Goal: Task Accomplishment & Management: Use online tool/utility

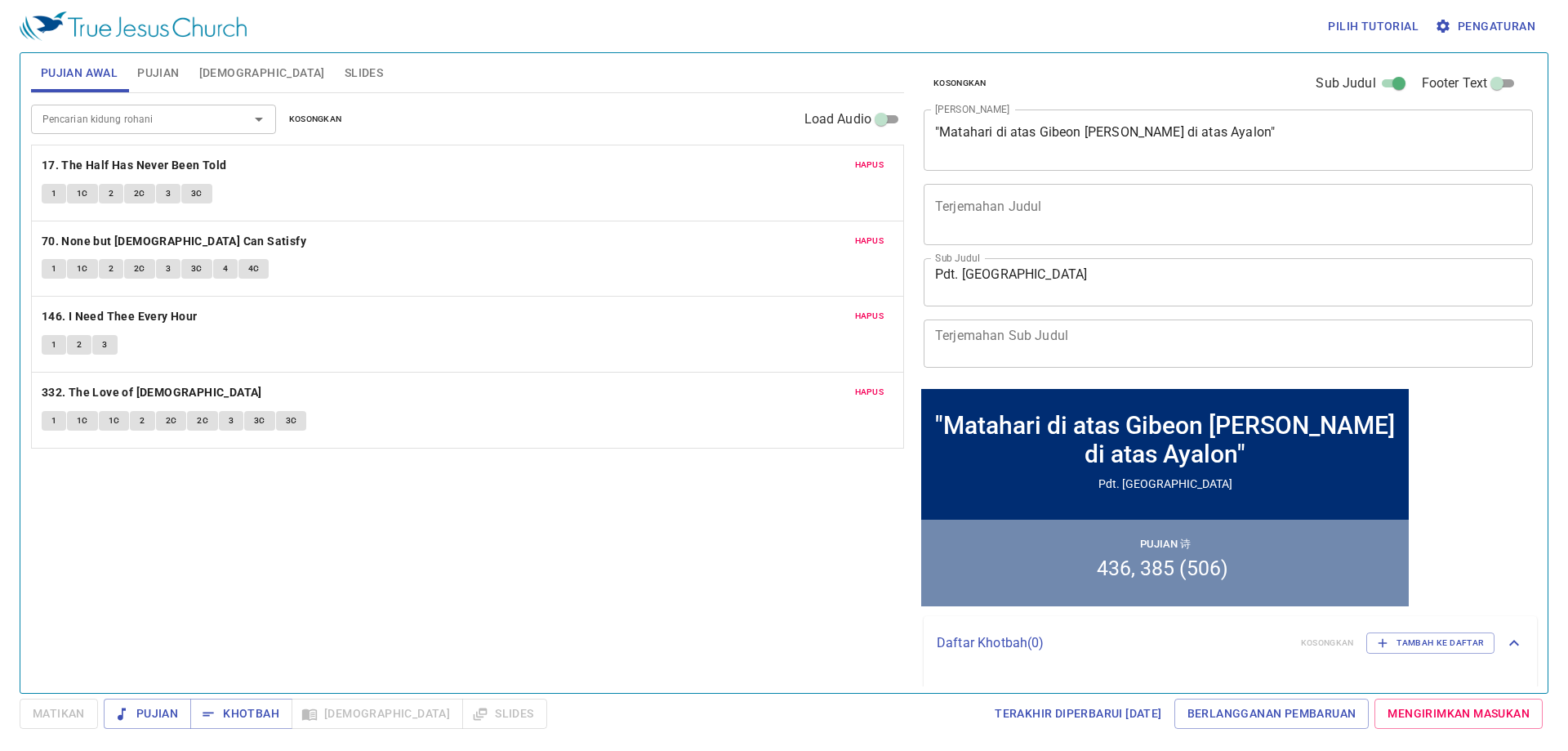
click at [543, 547] on div "Pencarian kidung rohani Pencarian kidung rohani Kosongkan Load Audio Hapus 17. …" at bounding box center [468, 386] width 873 height 585
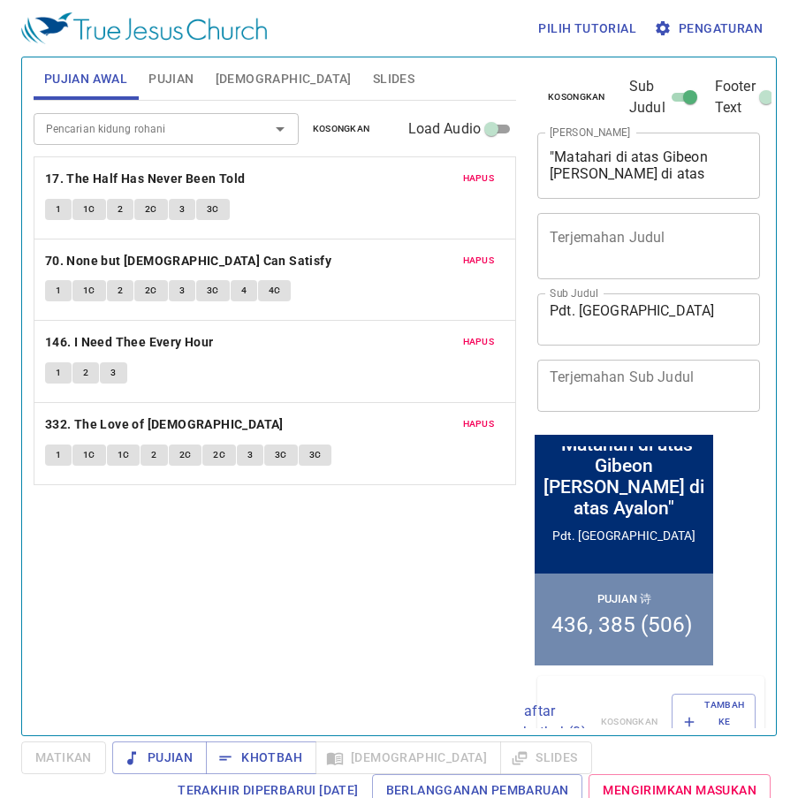
click at [639, 698] on div "Daftar Khotbah ( 0 ) Kosongkan Tambah ke Daftar" at bounding box center [634, 721] width 241 height 56
click at [410, 576] on div "Pencarian kidung rohani Pencarian kidung rohani Kosongkan Load Audio Hapus 17. …" at bounding box center [275, 410] width 482 height 619
click at [275, 757] on span "Khotbah" at bounding box center [261, 757] width 82 height 22
click at [182, 762] on span "Pujian" at bounding box center [159, 757] width 66 height 22
click at [182, 757] on span "Pujian" at bounding box center [159, 757] width 66 height 22
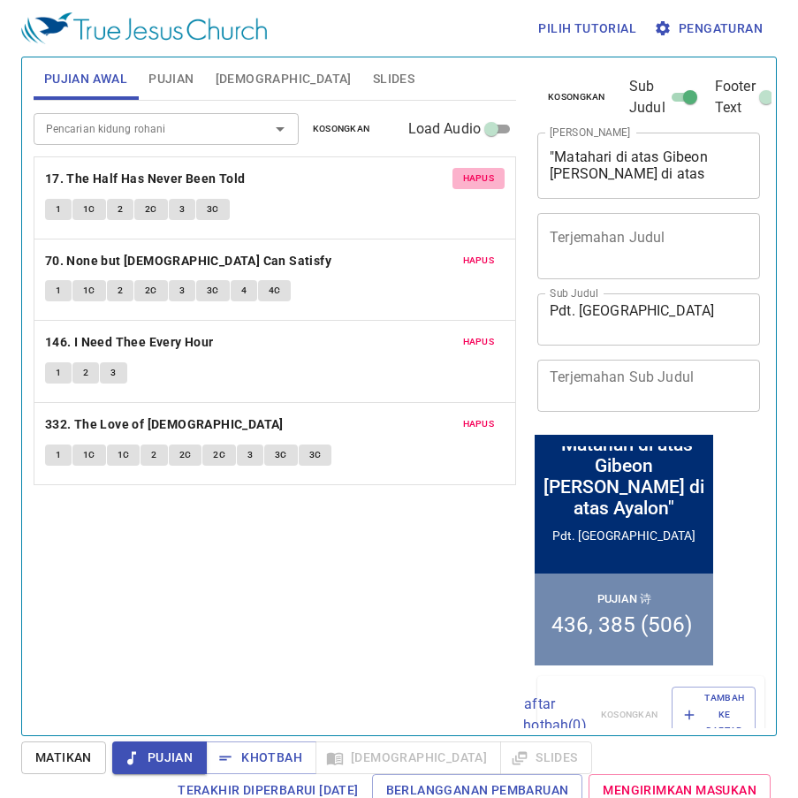
click at [479, 183] on span "Hapus" at bounding box center [479, 178] width 32 height 16
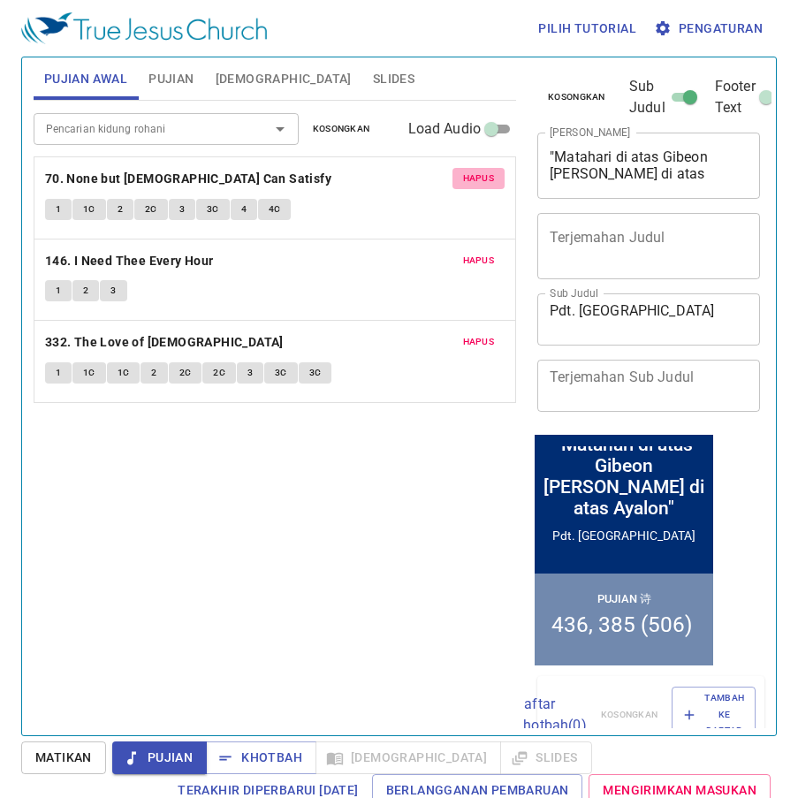
click at [479, 183] on span "Hapus" at bounding box center [479, 178] width 32 height 16
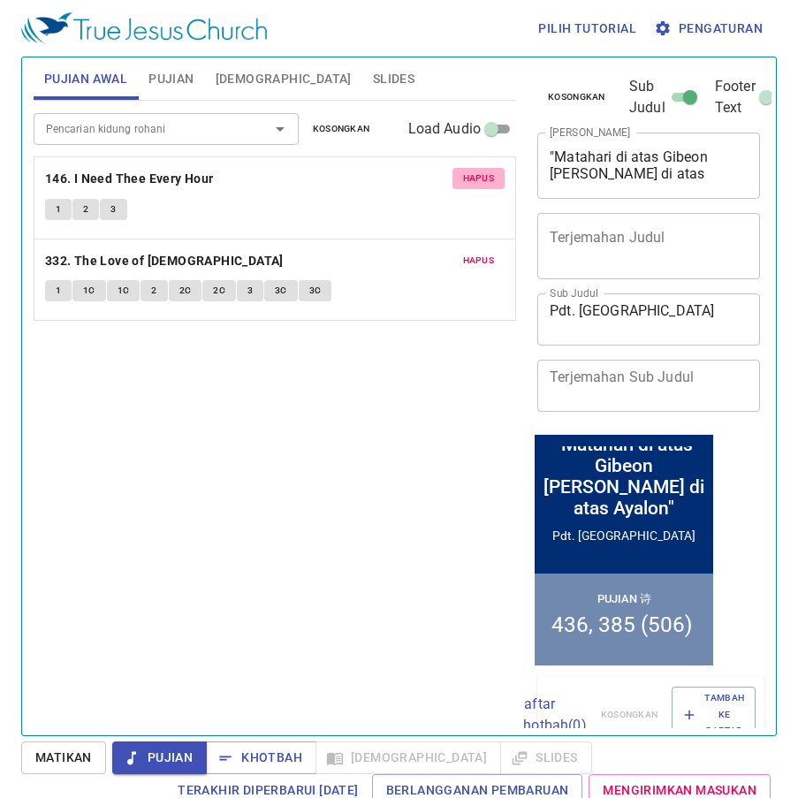
click at [479, 183] on span "Hapus" at bounding box center [479, 178] width 32 height 16
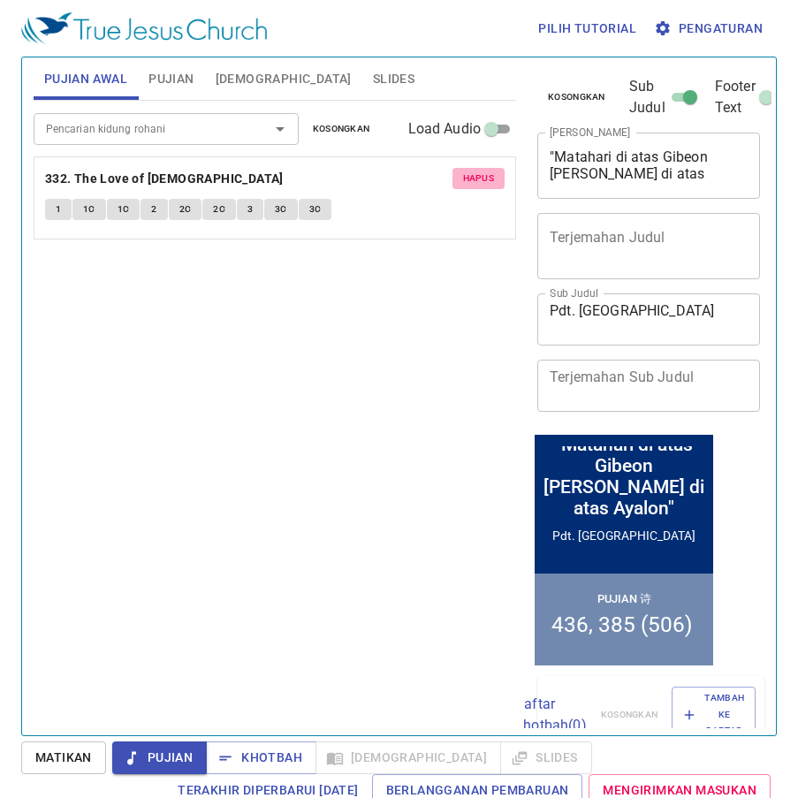
click at [479, 183] on span "Hapus" at bounding box center [479, 178] width 32 height 16
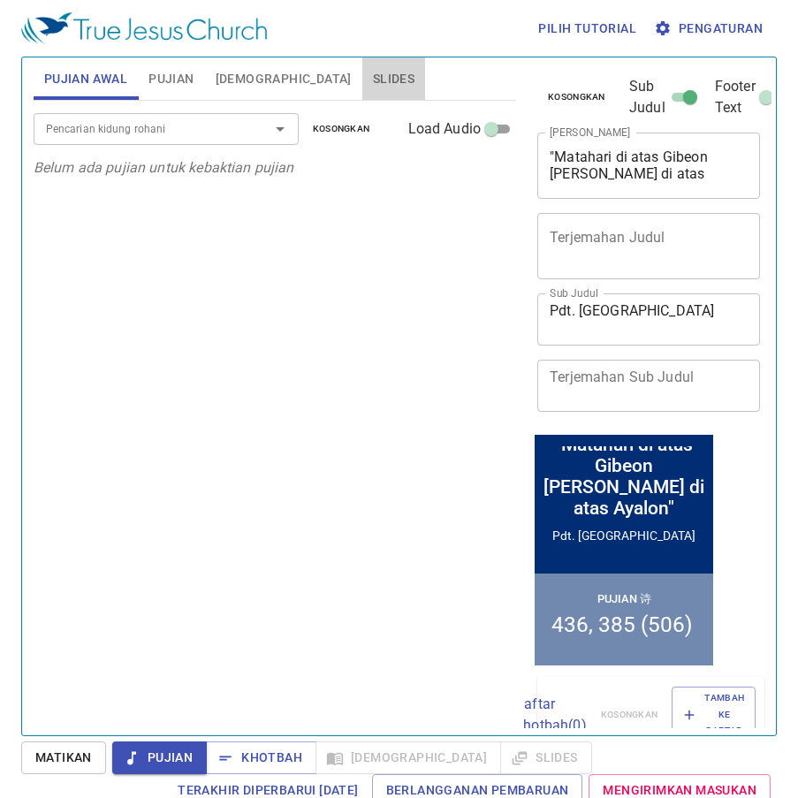
click at [373, 75] on span "Slides" at bounding box center [394, 79] width 42 height 22
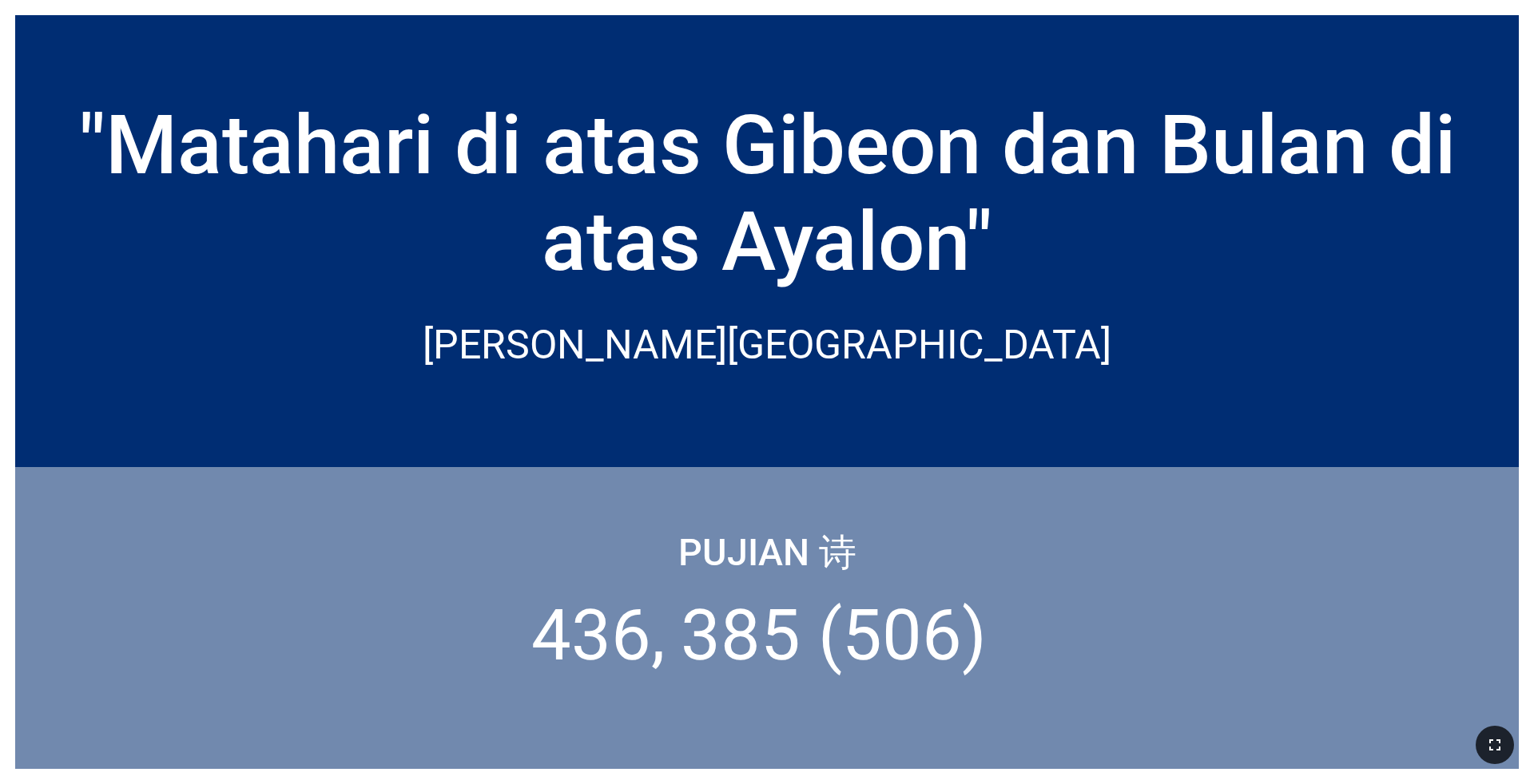
click at [1501, 742] on icon "button" at bounding box center [1494, 744] width 19 height 19
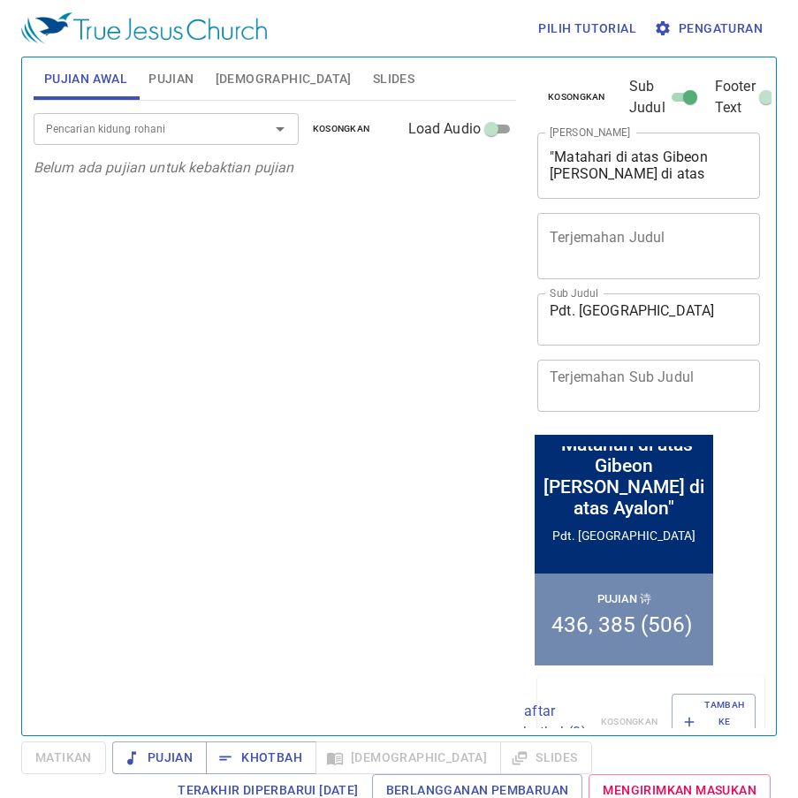
click at [373, 70] on span "Slides" at bounding box center [394, 79] width 42 height 22
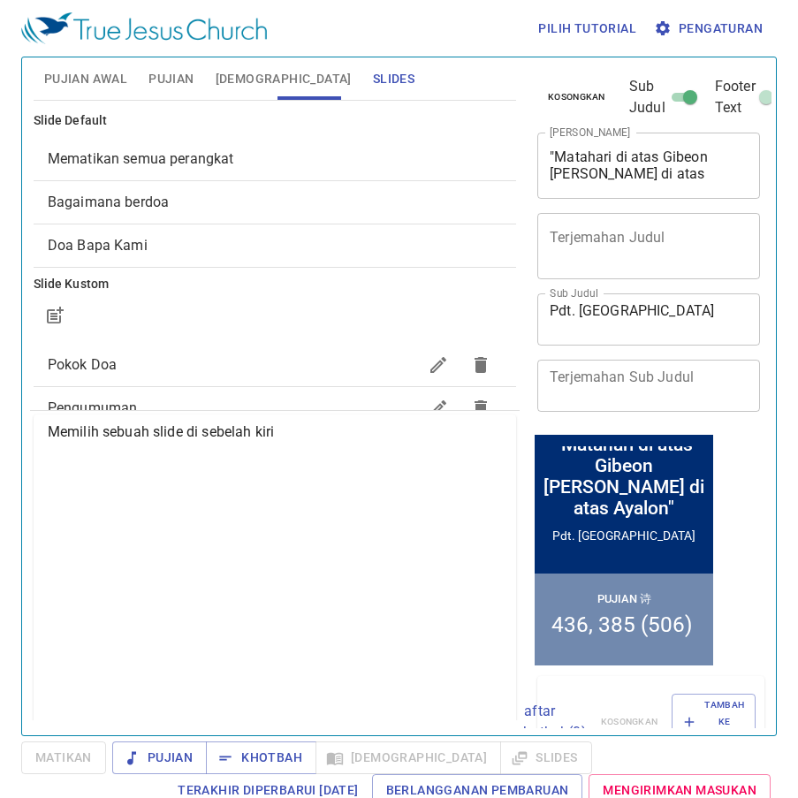
drag, startPoint x: 285, startPoint y: 148, endPoint x: 146, endPoint y: 500, distance: 378.2
drag, startPoint x: 146, startPoint y: 500, endPoint x: 45, endPoint y: 548, distance: 111.4
click at [45, 548] on div "Memilih sebuah slide di sebelah kiri" at bounding box center [275, 720] width 482 height 612
click at [59, 79] on span "Pujian Awal" at bounding box center [85, 79] width 83 height 22
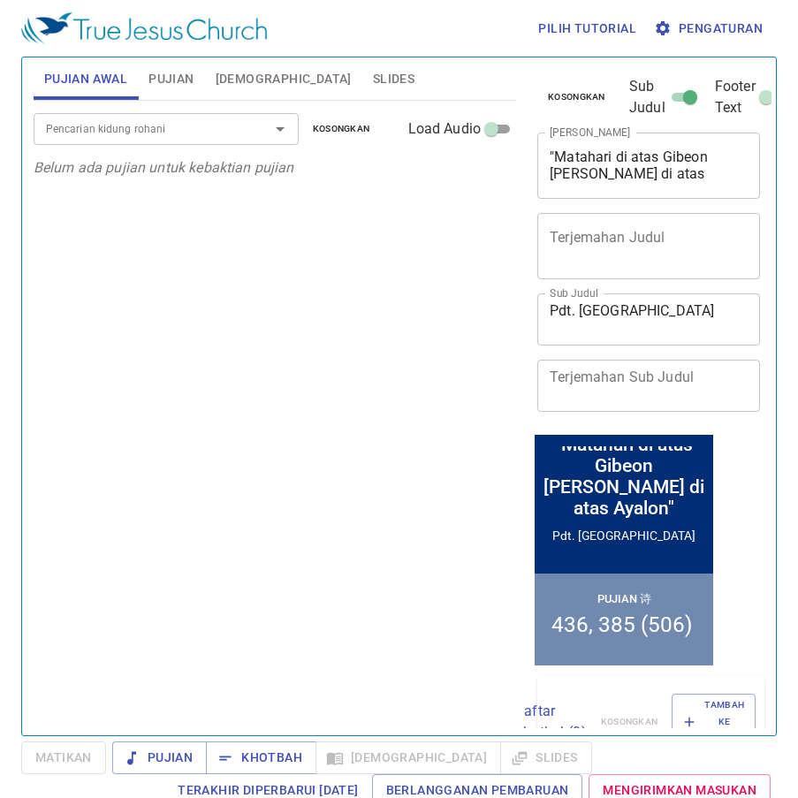
click at [86, 132] on input "Pencarian kidung rohani" at bounding box center [140, 128] width 202 height 20
click at [77, 126] on input "Pencarian kidung rohani" at bounding box center [140, 128] width 202 height 20
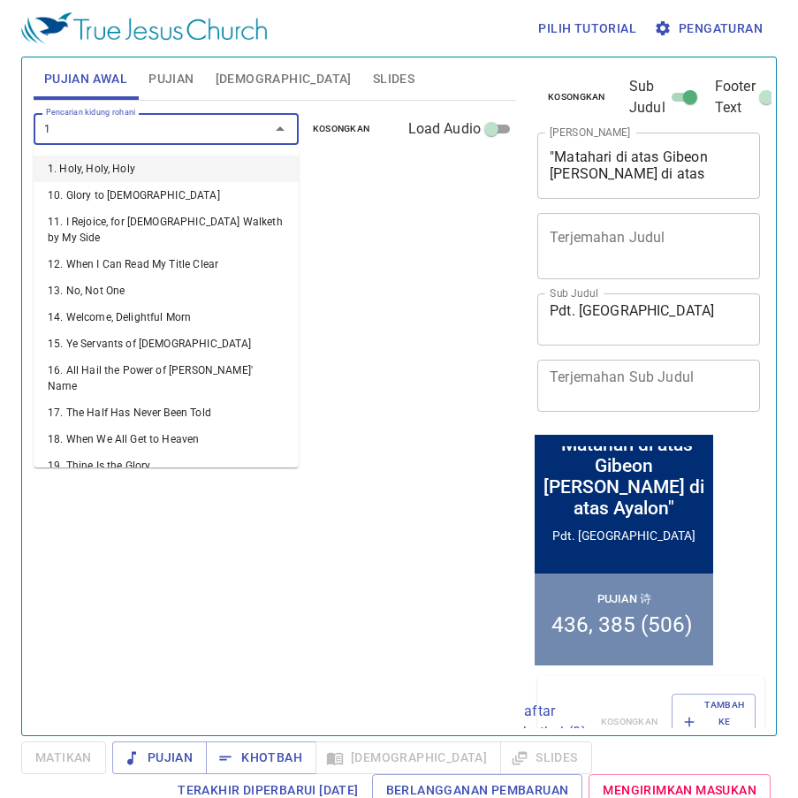
type input "1"
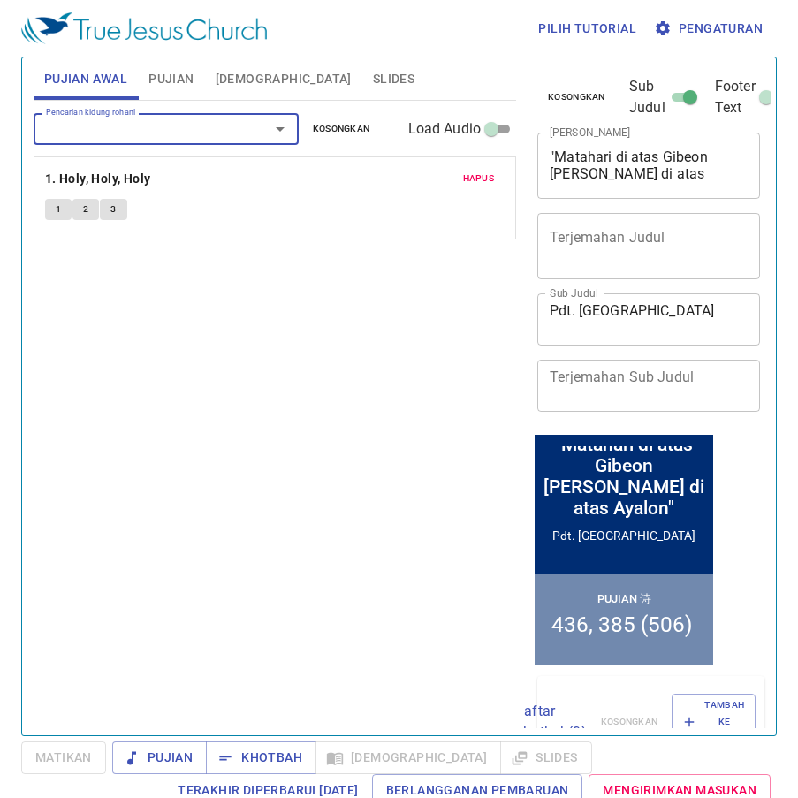
click at [101, 112] on div "Pencarian kidung rohani Pencarian kidung rohani Kosongkan Load Audio" at bounding box center [275, 129] width 482 height 57
click at [92, 123] on input "Pencarian kidung rohani" at bounding box center [140, 128] width 202 height 20
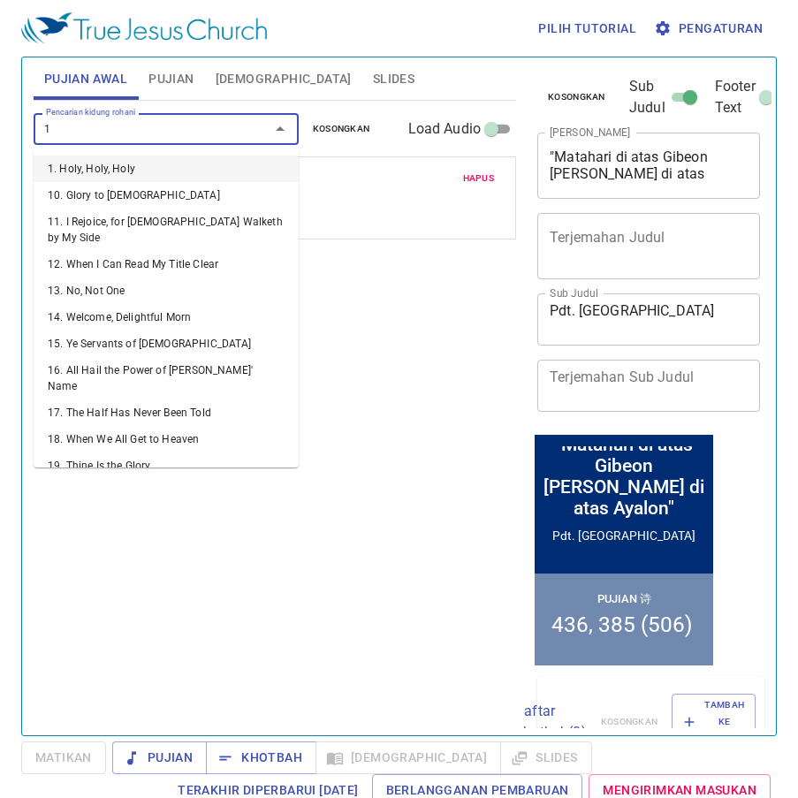
type input "16"
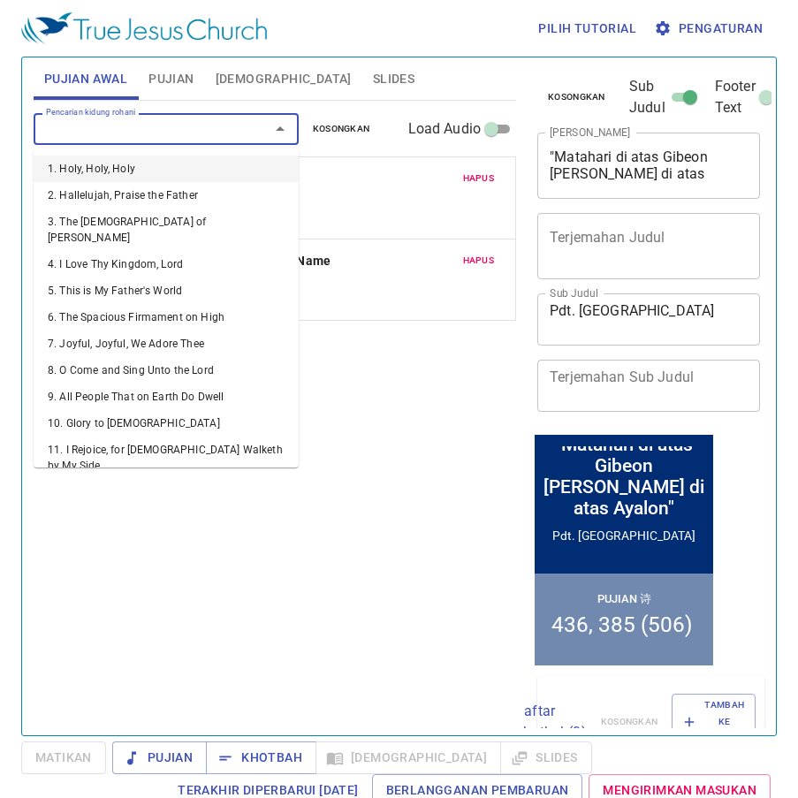
click at [92, 132] on input "Pencarian kidung rohani" at bounding box center [140, 128] width 202 height 20
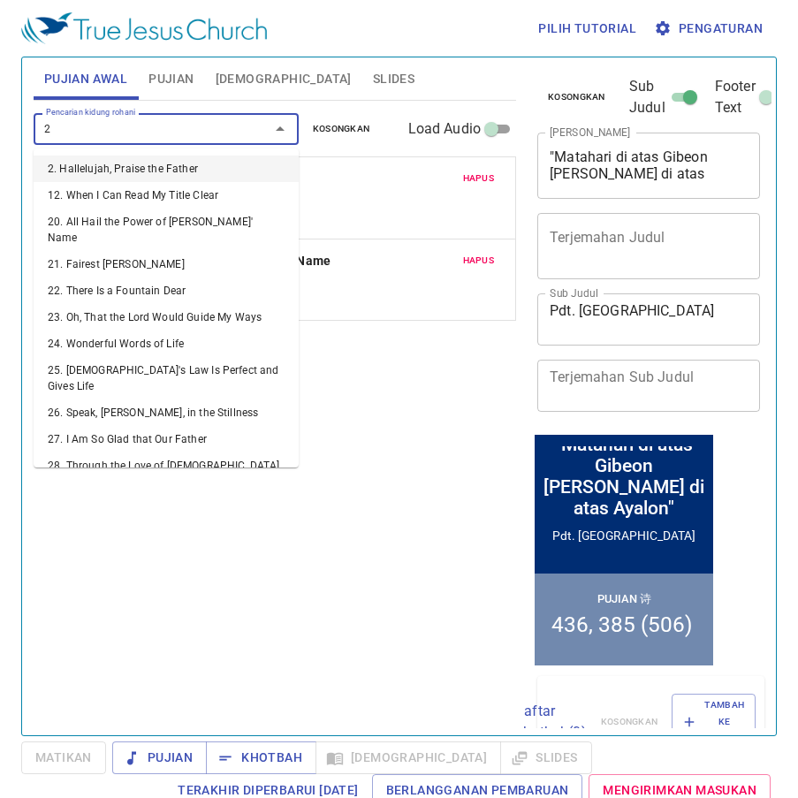
type input "22"
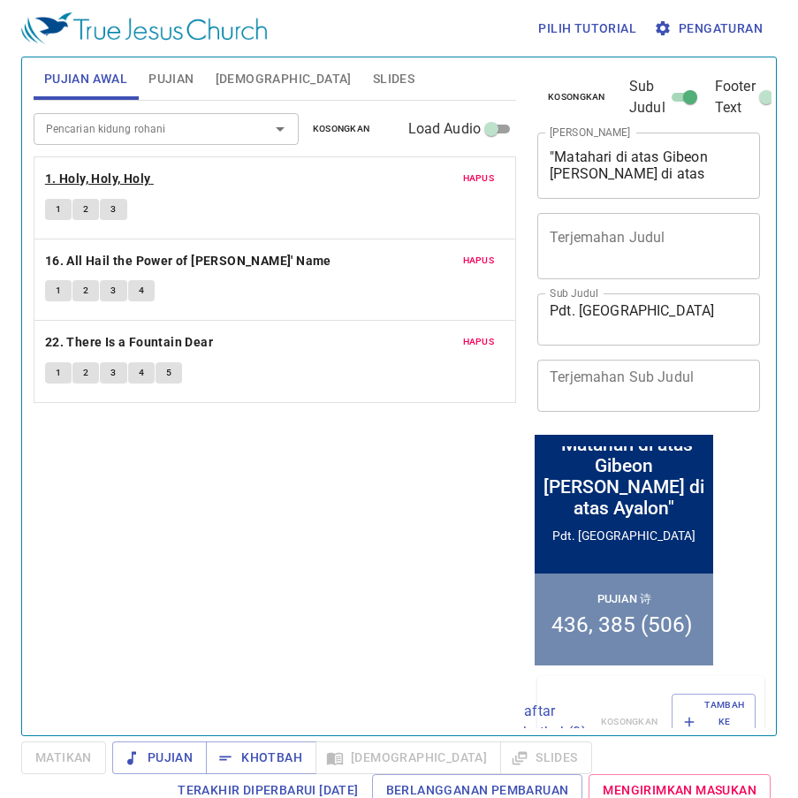
click at [71, 175] on b "1. Holy, Holy, Holy" at bounding box center [98, 179] width 106 height 22
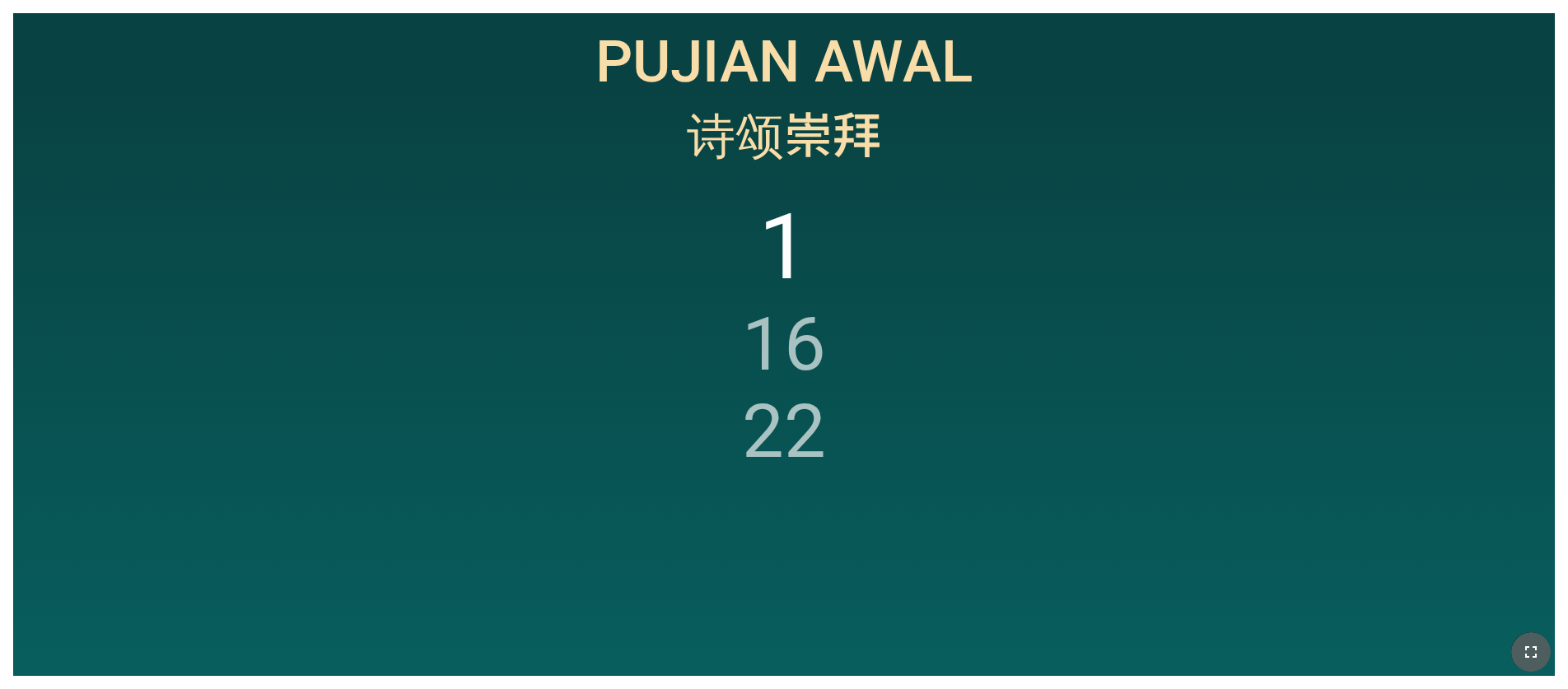
click at [1525, 645] on icon "button" at bounding box center [1530, 652] width 20 height 20
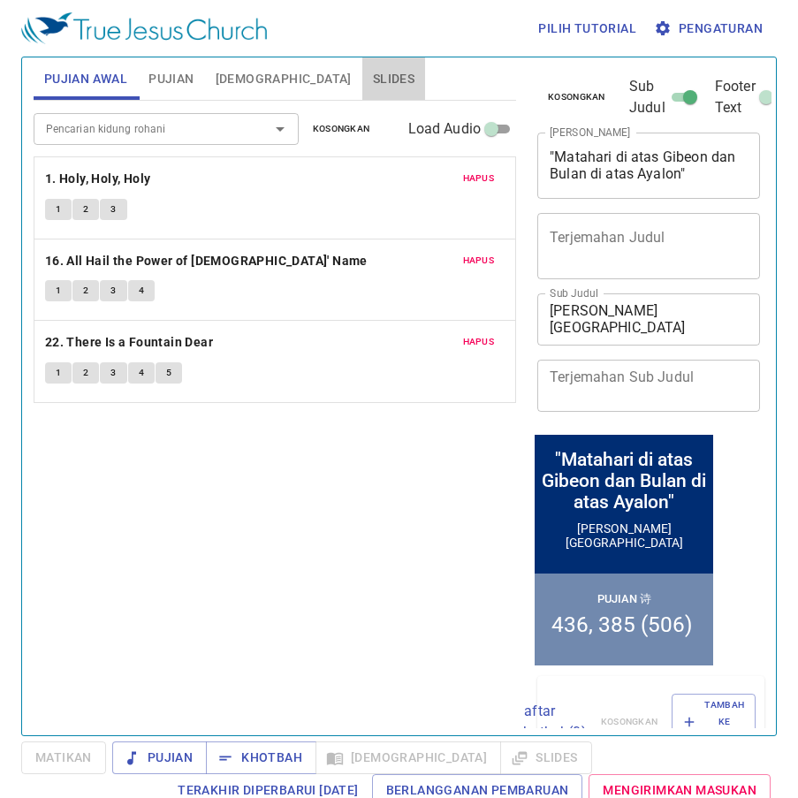
click at [373, 79] on span "Slides" at bounding box center [394, 79] width 42 height 22
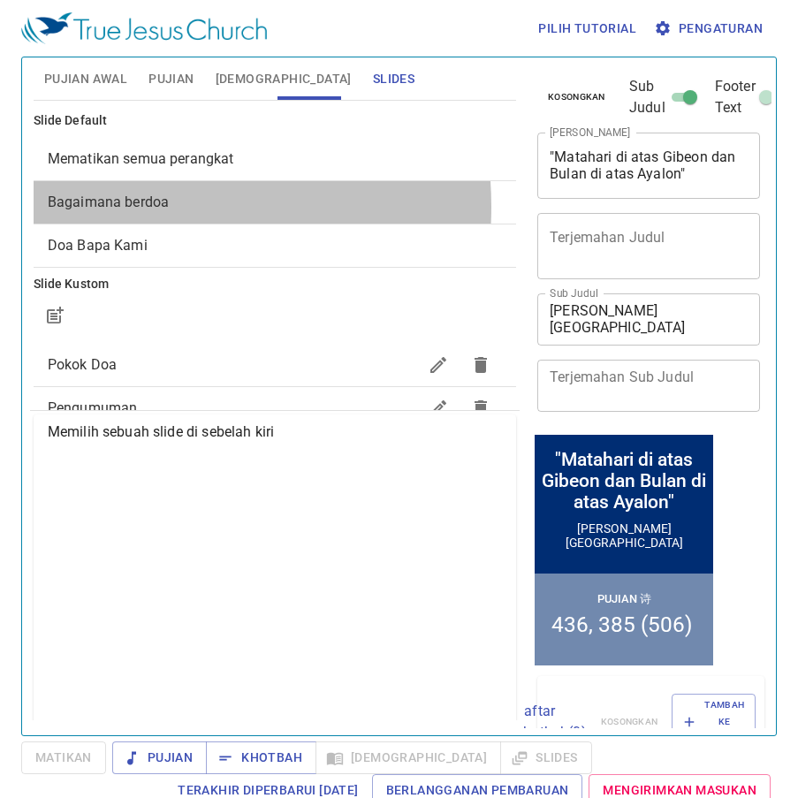
click at [116, 207] on span "Bagaimana berdoa" at bounding box center [108, 201] width 121 height 17
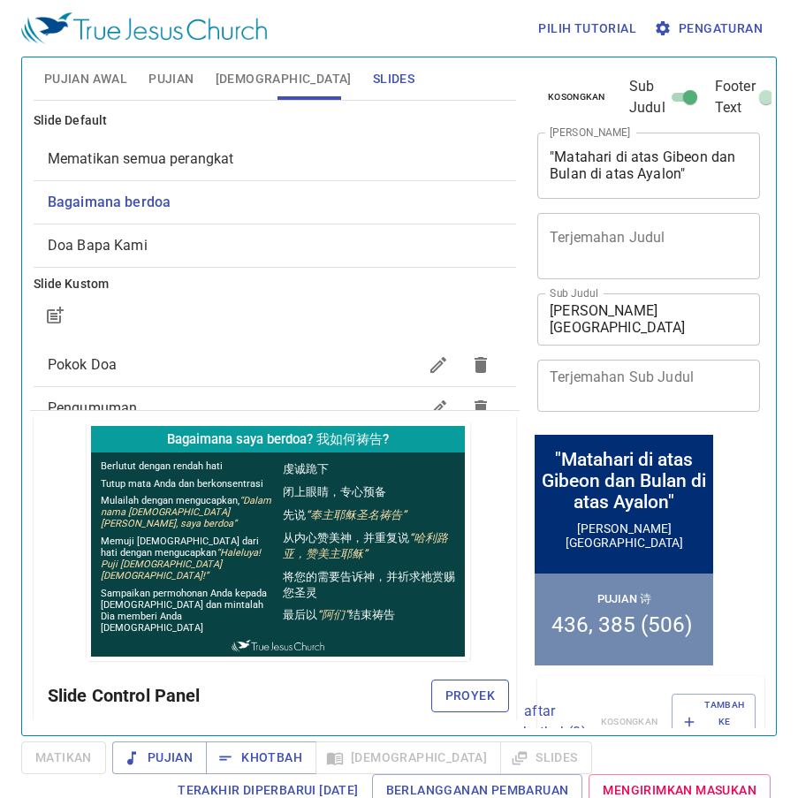
click at [457, 695] on span "Proyek" at bounding box center [469, 695] width 49 height 22
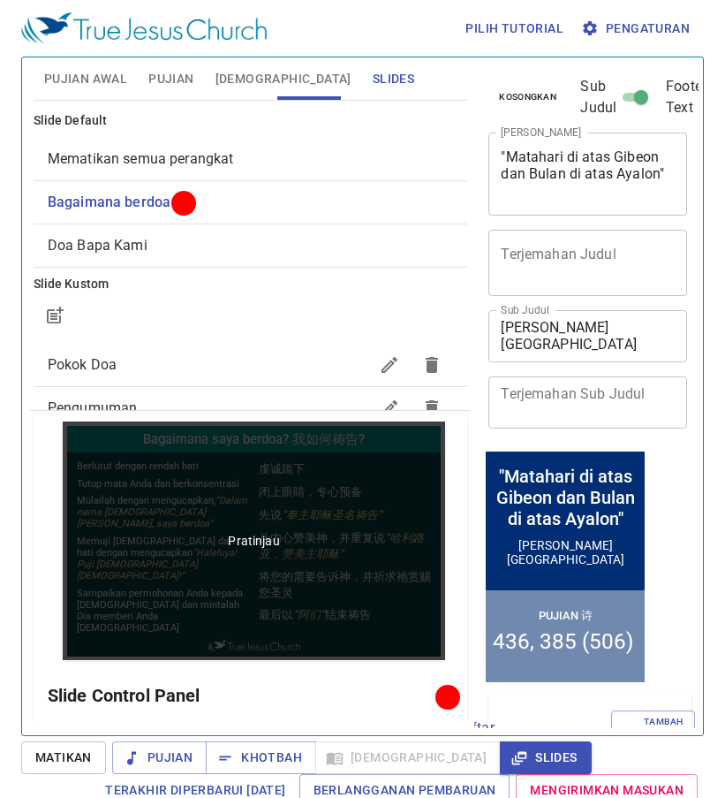
click at [285, 501] on div "Pratinjau" at bounding box center [254, 540] width 382 height 239
click at [333, 429] on div "Pratinjau" at bounding box center [254, 540] width 382 height 239
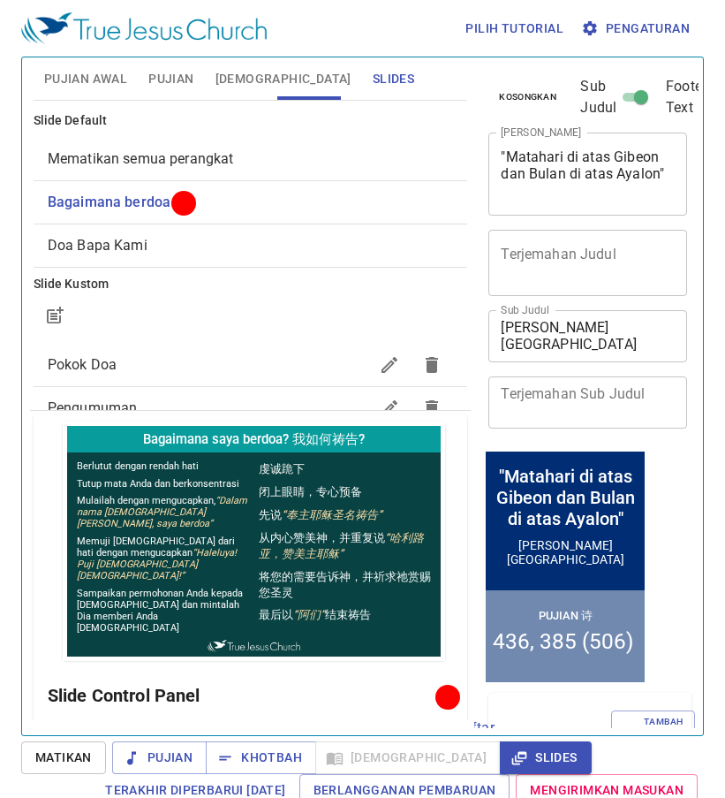
click at [81, 62] on button "Pujian Awal" at bounding box center [86, 78] width 104 height 42
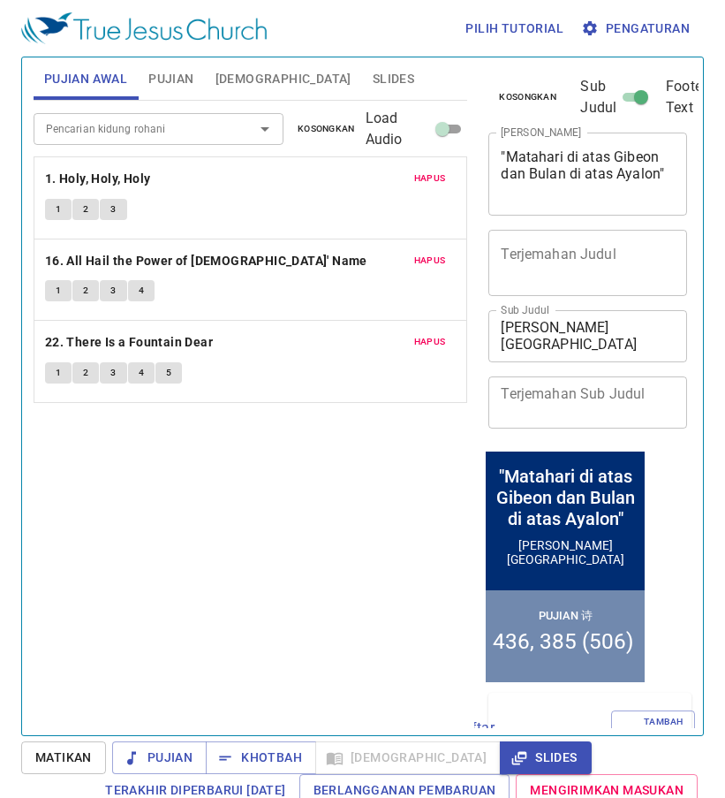
click at [53, 213] on button "1" at bounding box center [58, 209] width 26 height 21
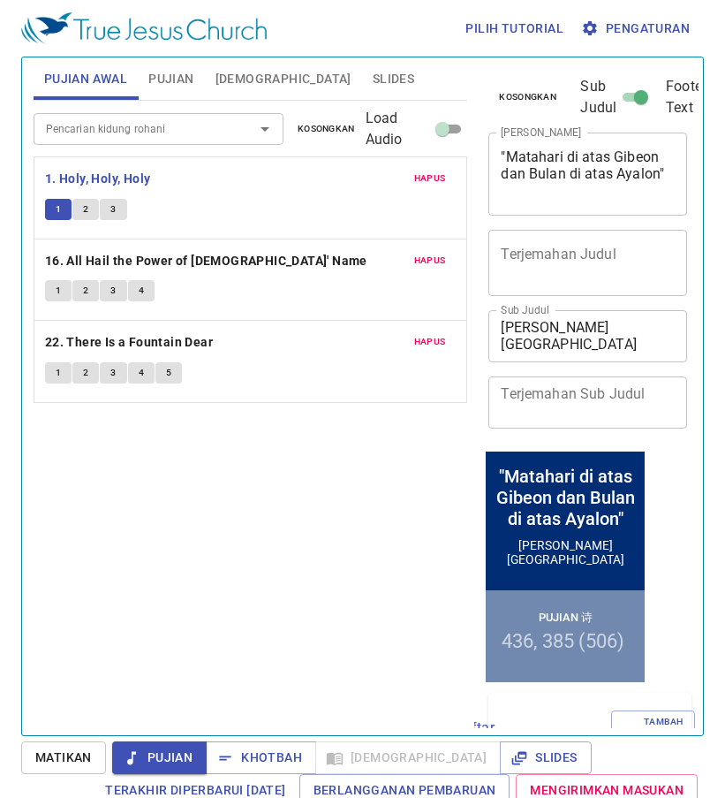
click at [53, 213] on button "1" at bounding box center [58, 209] width 26 height 21
click at [56, 211] on span "1" at bounding box center [58, 209] width 5 height 16
click at [567, 191] on textarea ""Matahari di atas Gibeon dan Bulan di atas Ayalon"" at bounding box center [588, 173] width 174 height 50
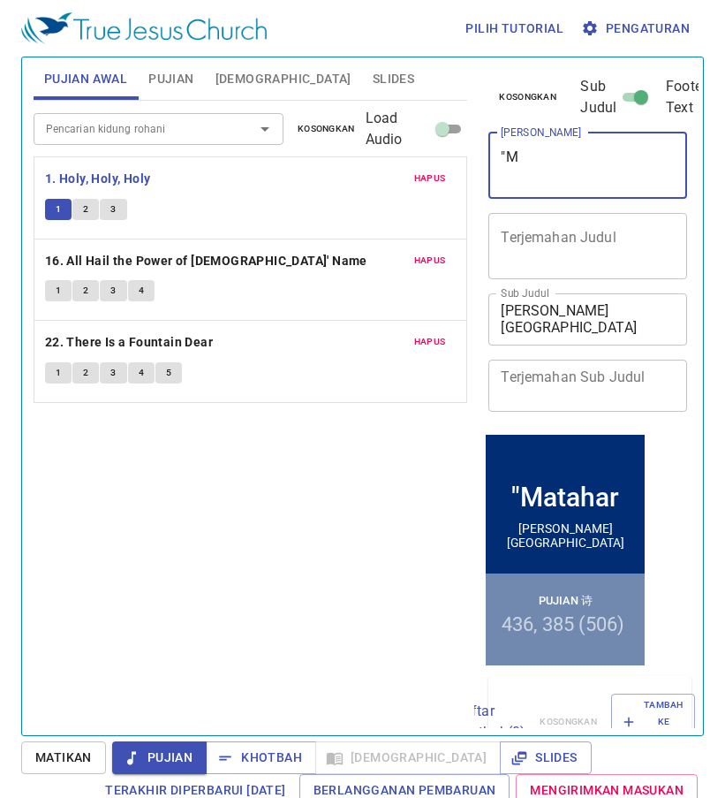
type textarea """
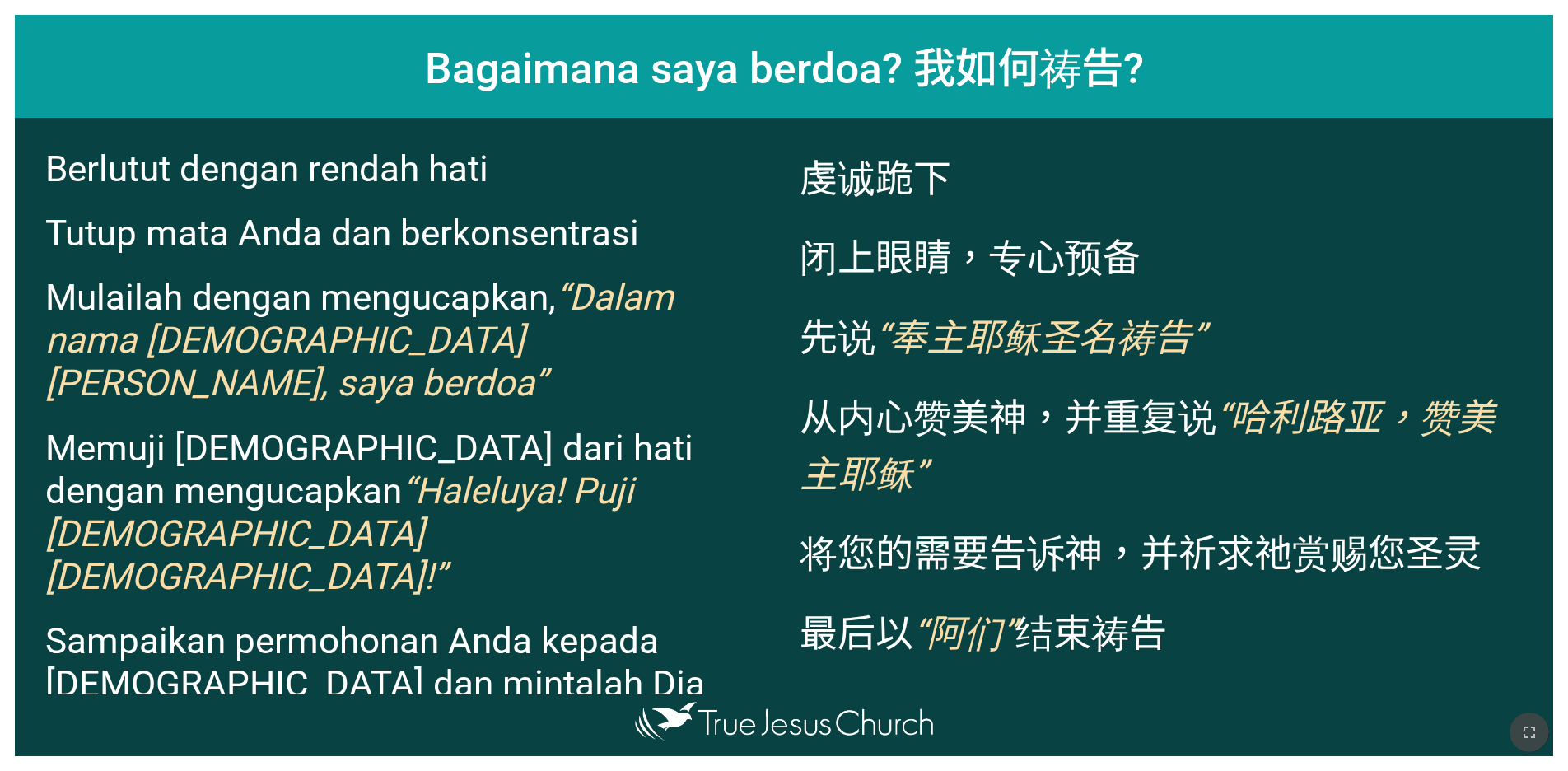
drag, startPoint x: 1528, startPoint y: 729, endPoint x: 1495, endPoint y: 792, distance: 71.1
click at [1528, 729] on icon "button" at bounding box center [1528, 732] width 20 height 20
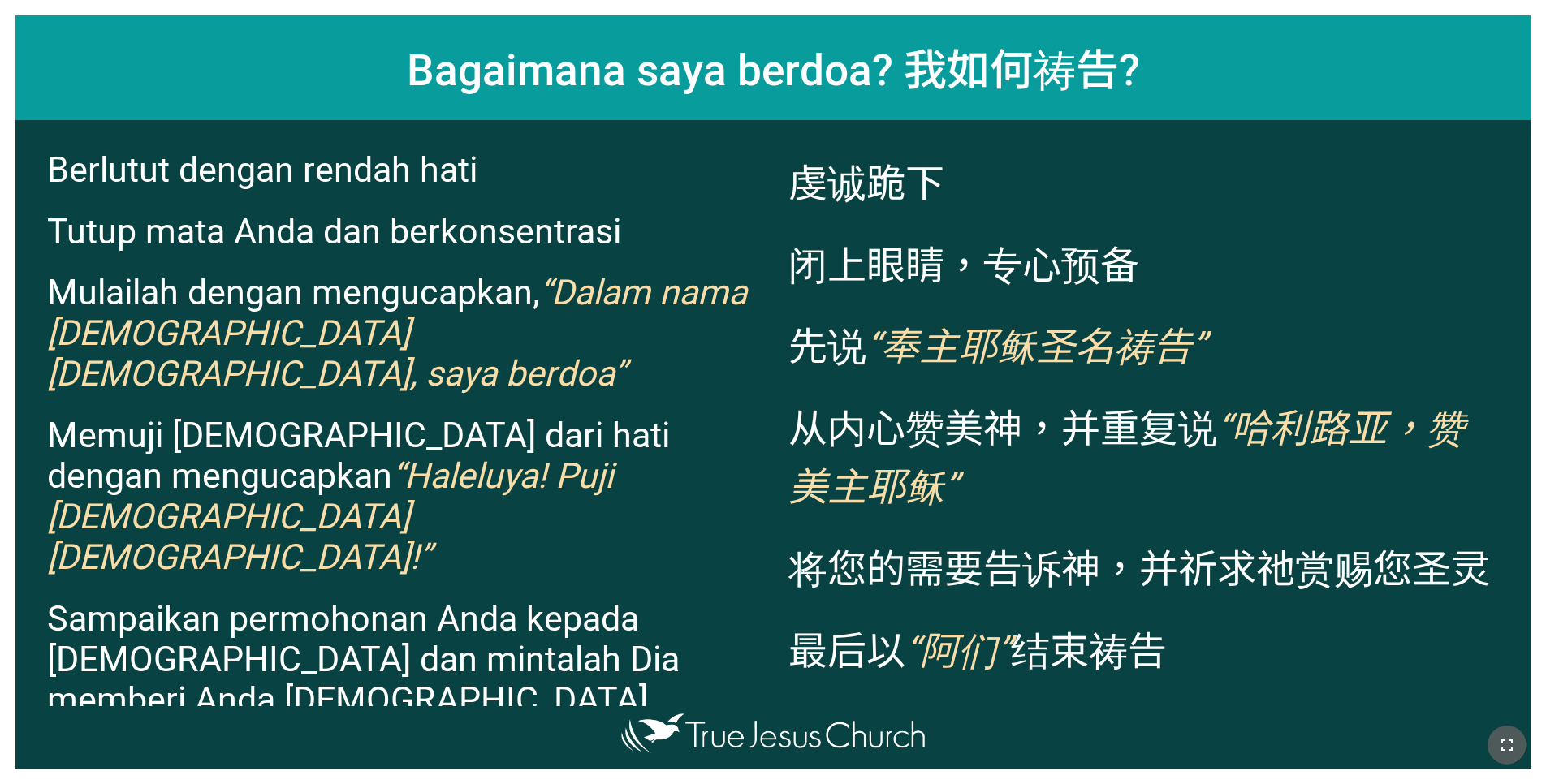
click at [1508, 740] on icon "button" at bounding box center [1506, 745] width 11 height 11
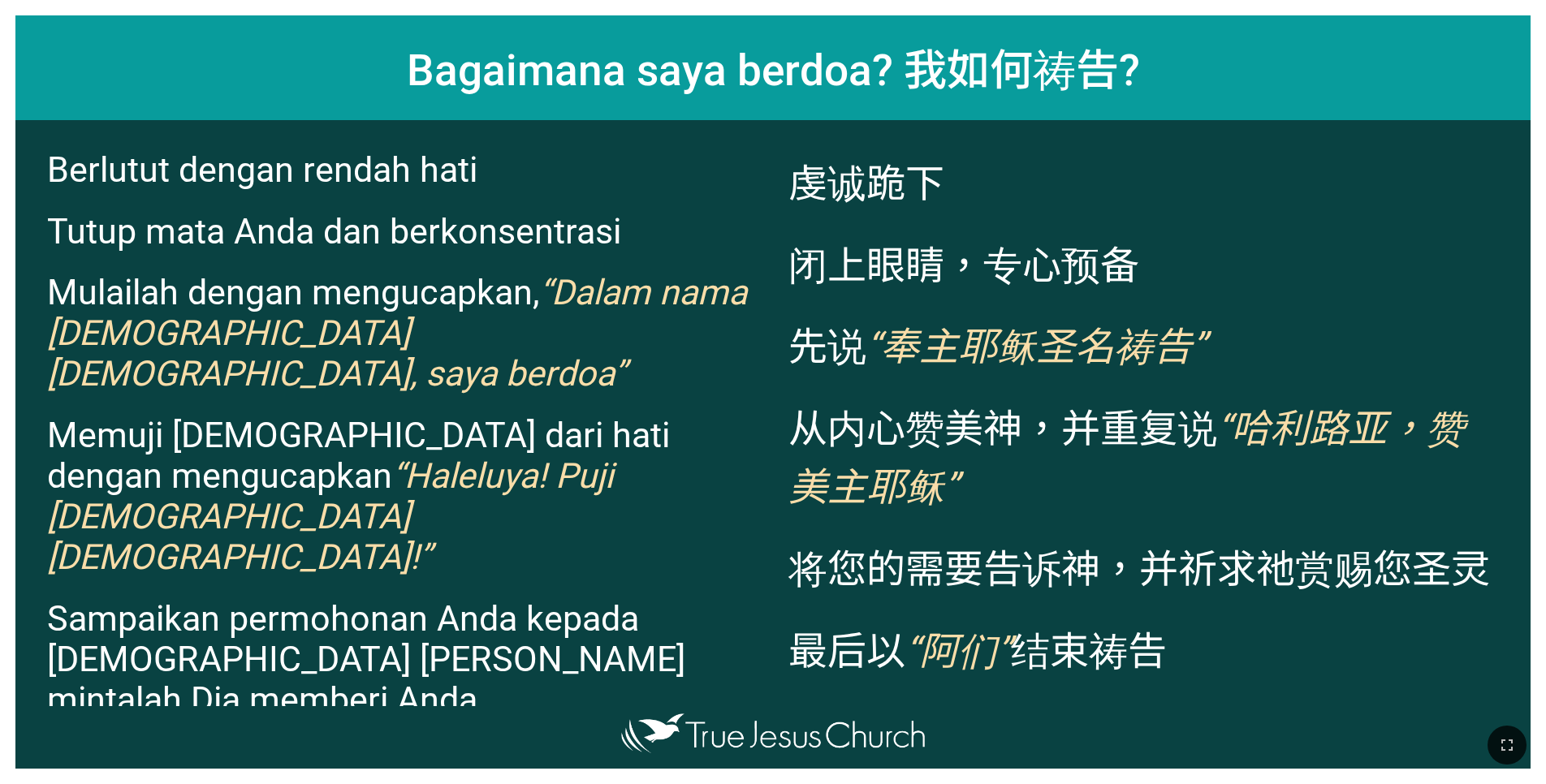
drag, startPoint x: 1281, startPoint y: 729, endPoint x: 1275, endPoint y: 735, distance: 8.5
drag, startPoint x: 1275, startPoint y: 735, endPoint x: 1357, endPoint y: 730, distance: 82.2
click at [1196, 696] on div "虔诚跪下 闭上眼睛，专心预备 先说 “奉主[DEMOGRAPHIC_DATA]圣名祷告” 从内心赞美神，并重复说 “[PERSON_NAME]，赞美主[DEM…" at bounding box center [1152, 413] width 757 height 585
click at [1515, 752] on icon "button" at bounding box center [1506, 744] width 19 height 19
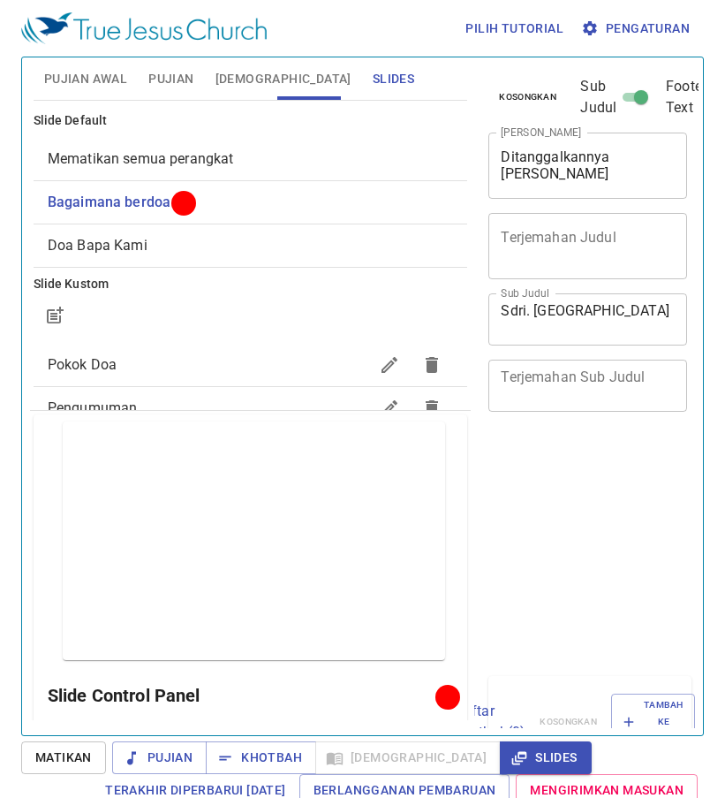
scroll to position [8, 0]
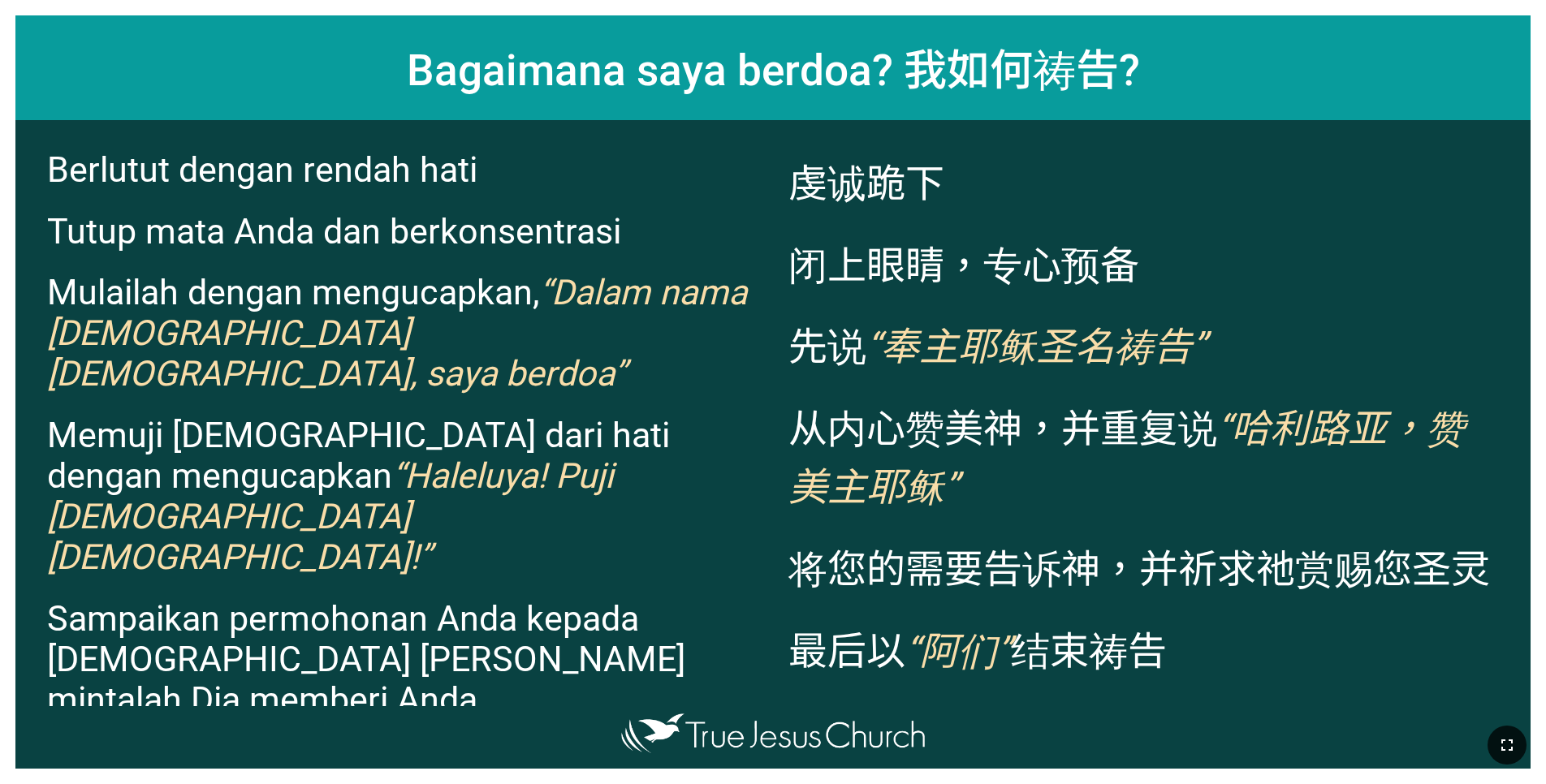
click at [1505, 732] on button "button" at bounding box center [1506, 745] width 39 height 39
drag, startPoint x: 1507, startPoint y: 736, endPoint x: 1509, endPoint y: 822, distance: 86.0
click at [1509, 6] on html "Ditanggalkannya [PERSON_NAME] [PERSON_NAME]. Asih Sdri. Asih Pujian 诗 110 430 P…" at bounding box center [773, 3] width 1546 height 6
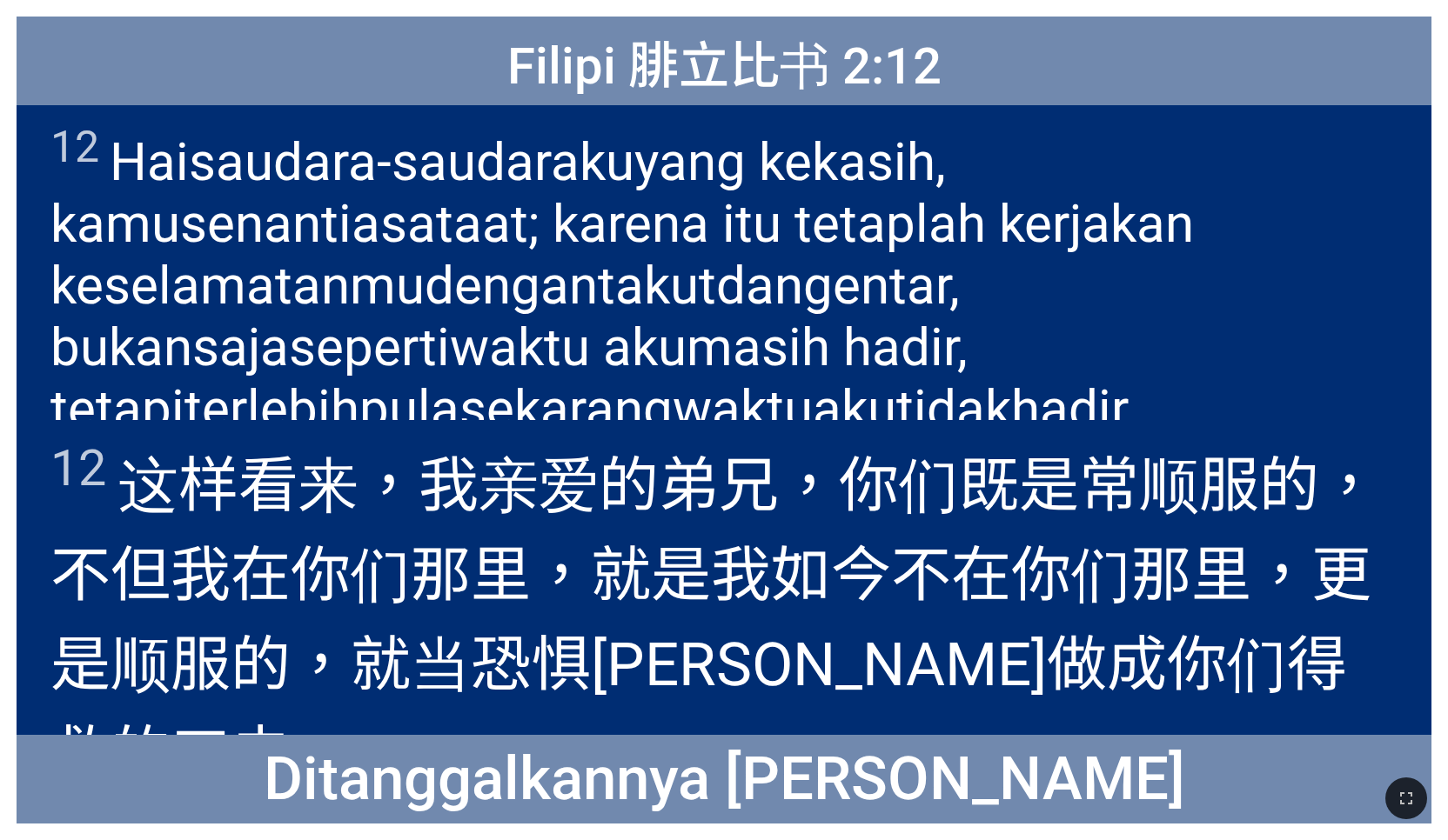
drag, startPoint x: 1392, startPoint y: 784, endPoint x: 1399, endPoint y: 841, distance: 57.4
click at [1392, 784] on button "button" at bounding box center [1406, 799] width 41 height 41
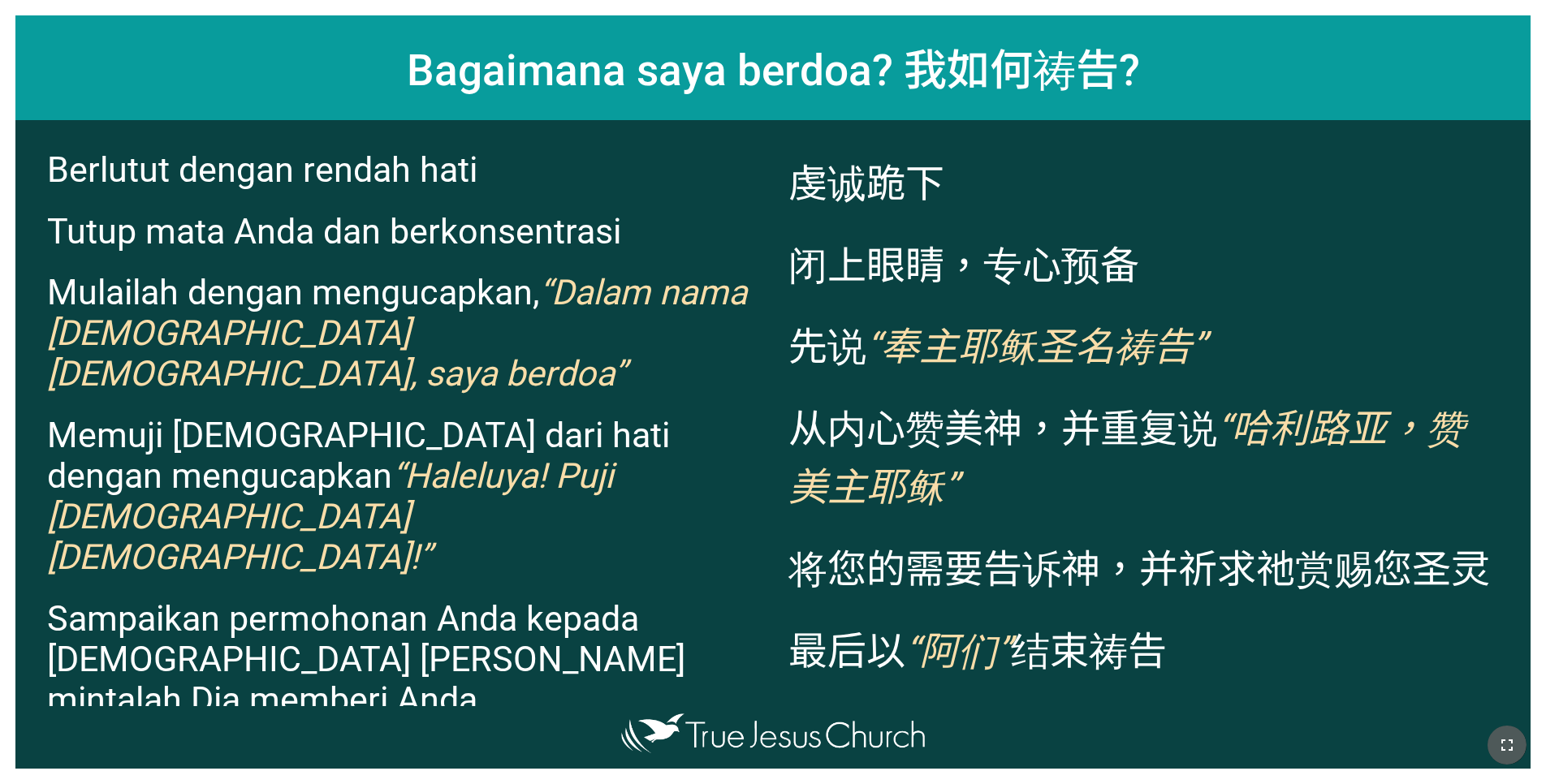
click at [1510, 747] on icon "button" at bounding box center [1506, 744] width 19 height 19
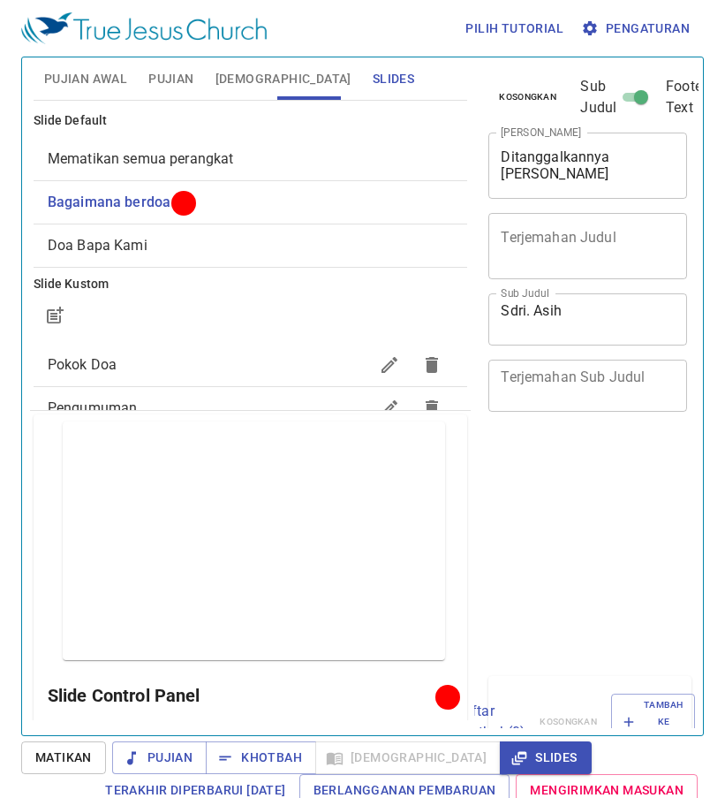
scroll to position [8, 0]
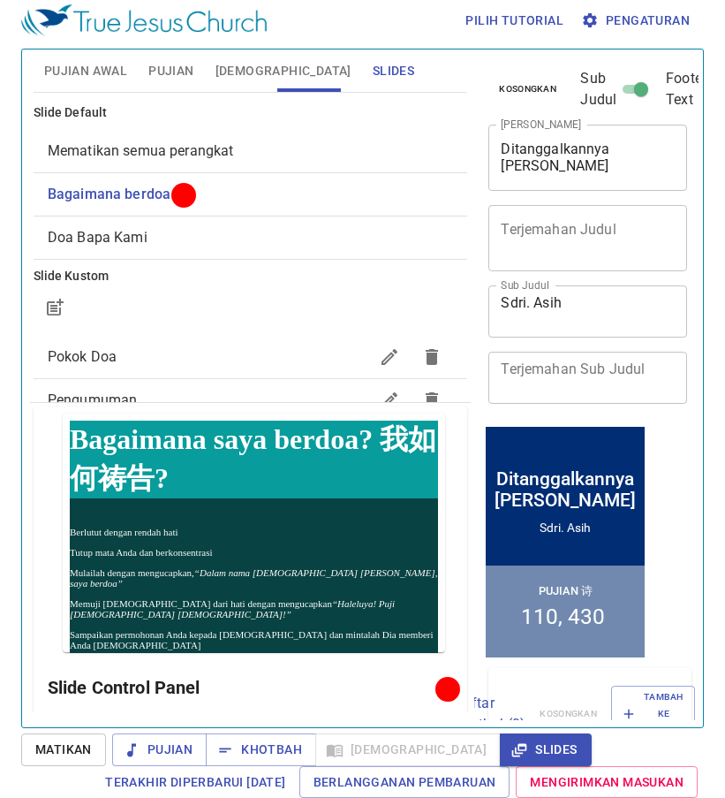
scroll to position [8, 0]
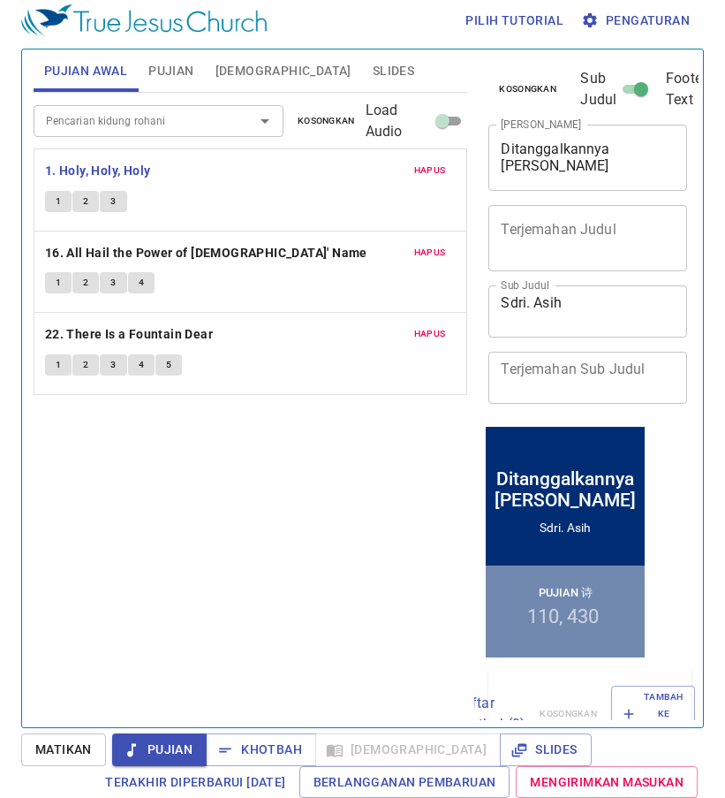
scroll to position [8, 0]
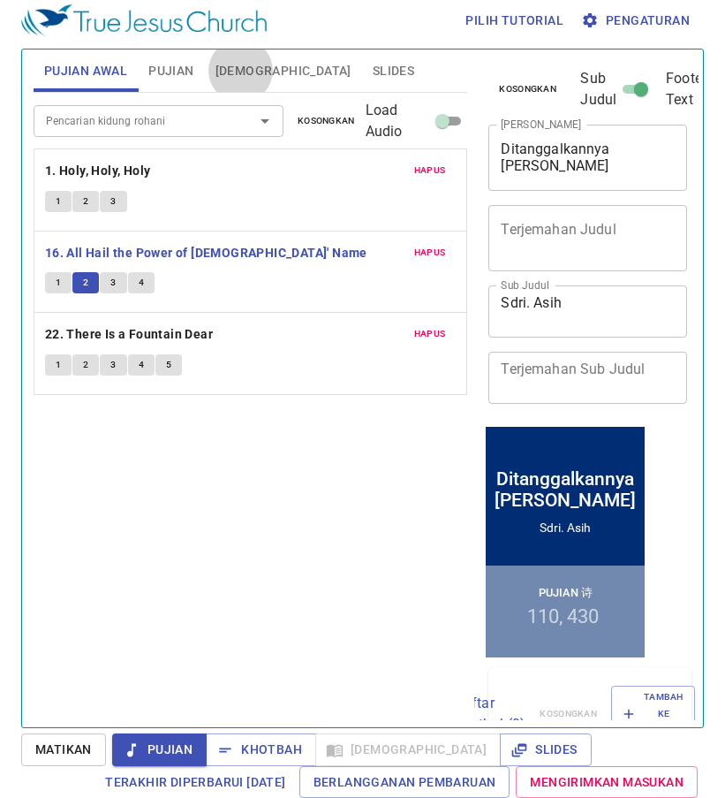
scroll to position [8, 0]
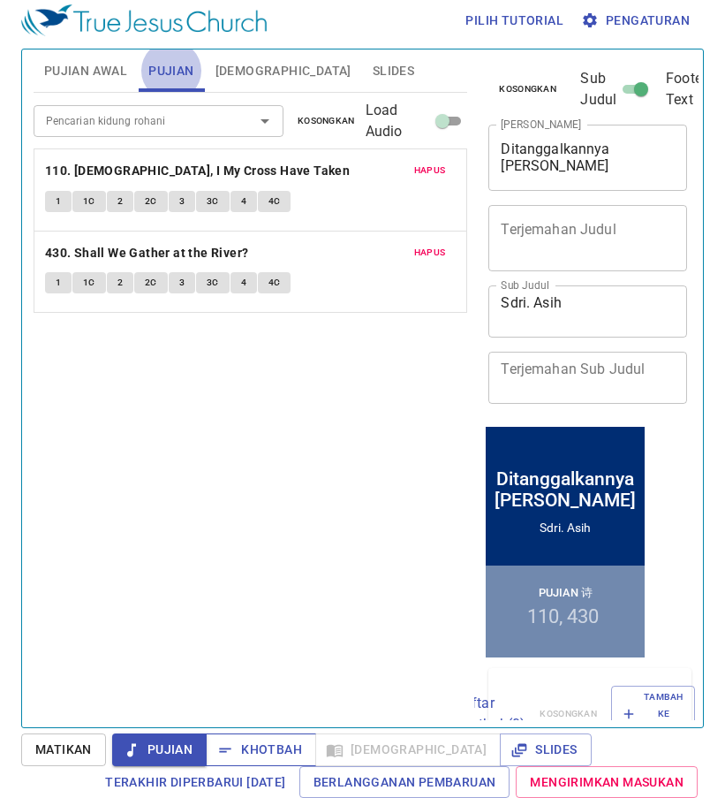
scroll to position [8, 0]
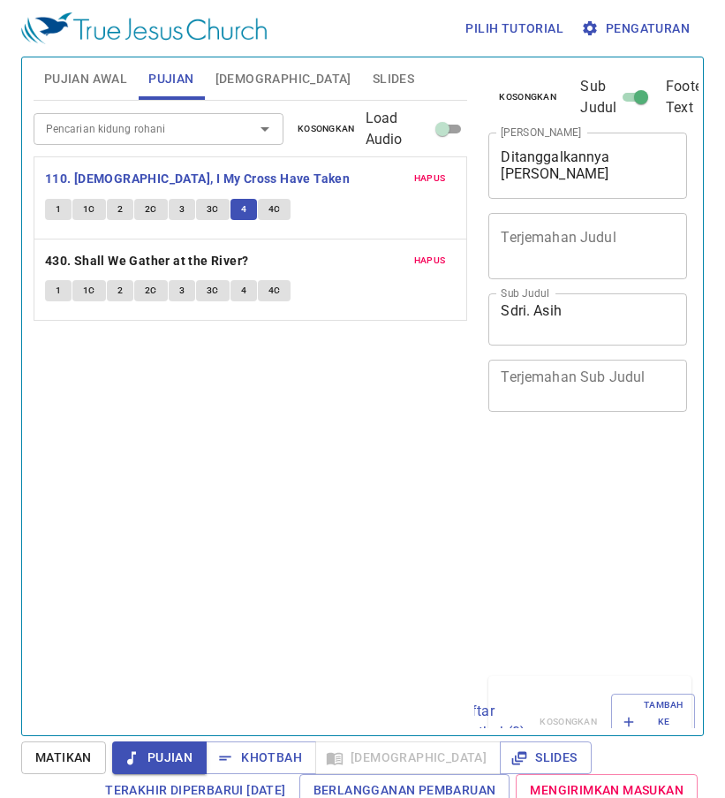
scroll to position [8, 0]
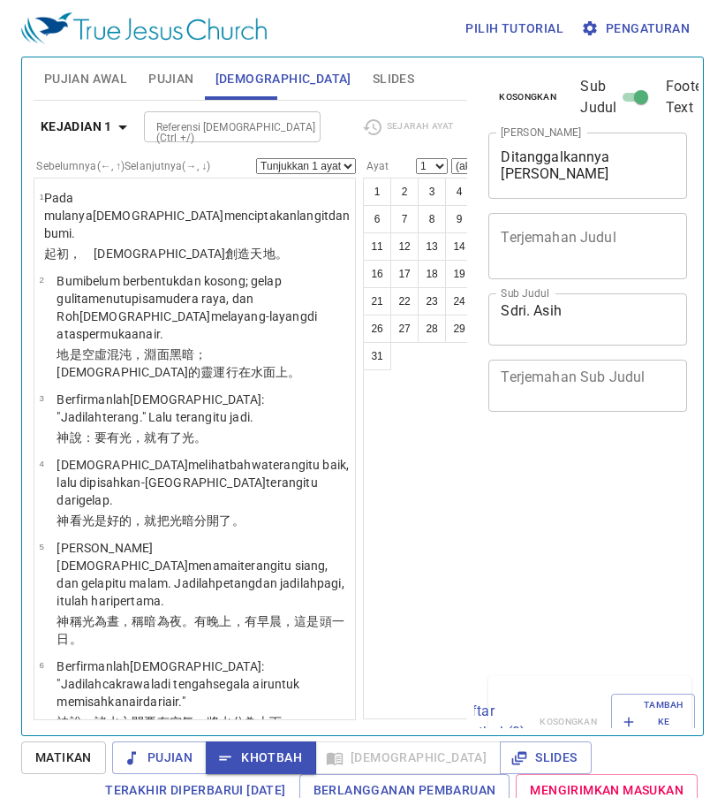
scroll to position [8, 0]
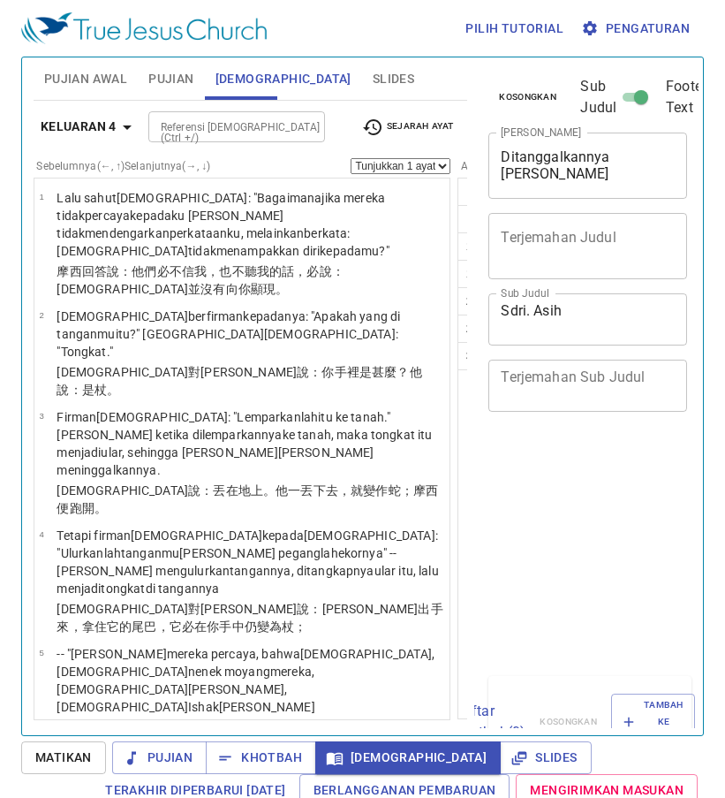
select select "14"
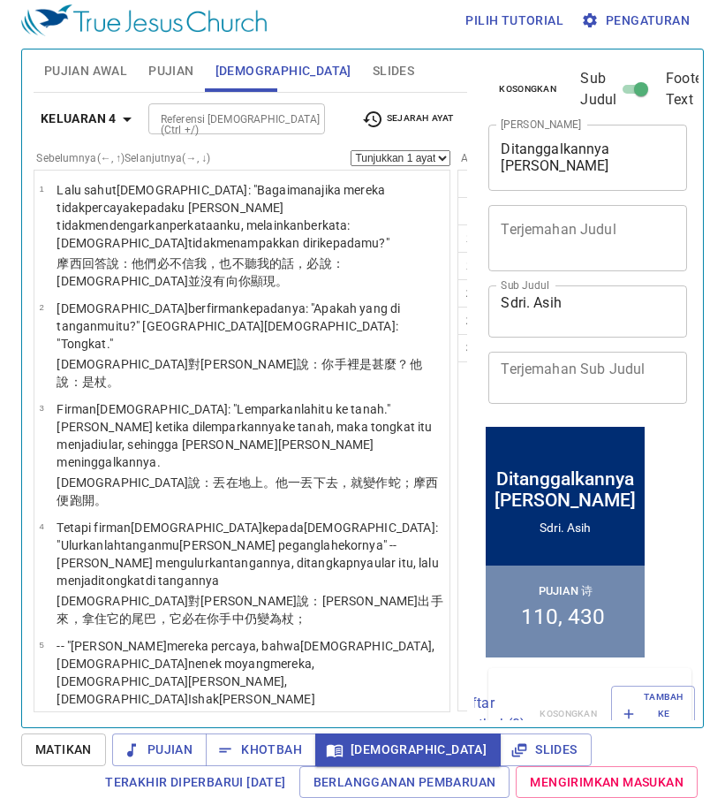
scroll to position [1583, 0]
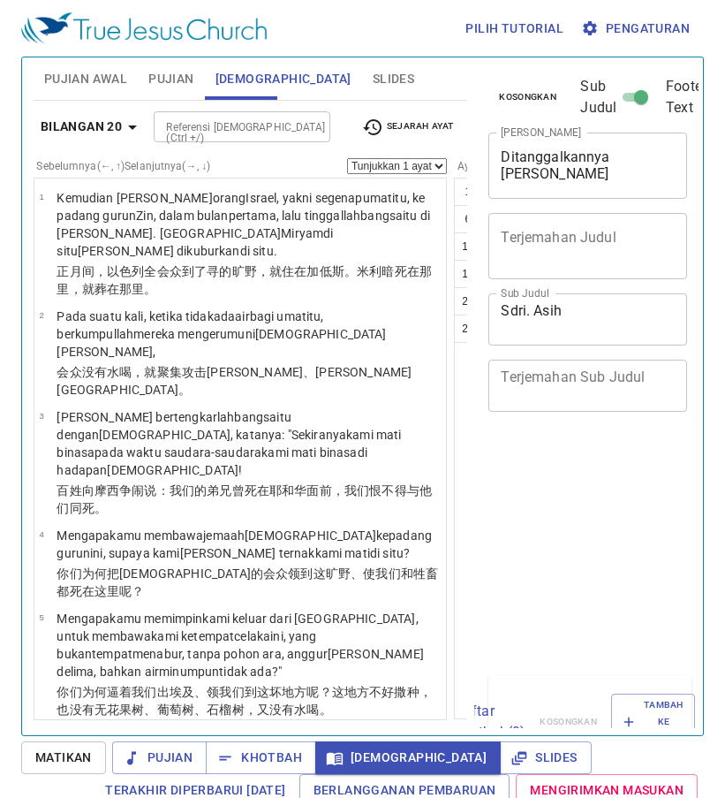
select select "23"
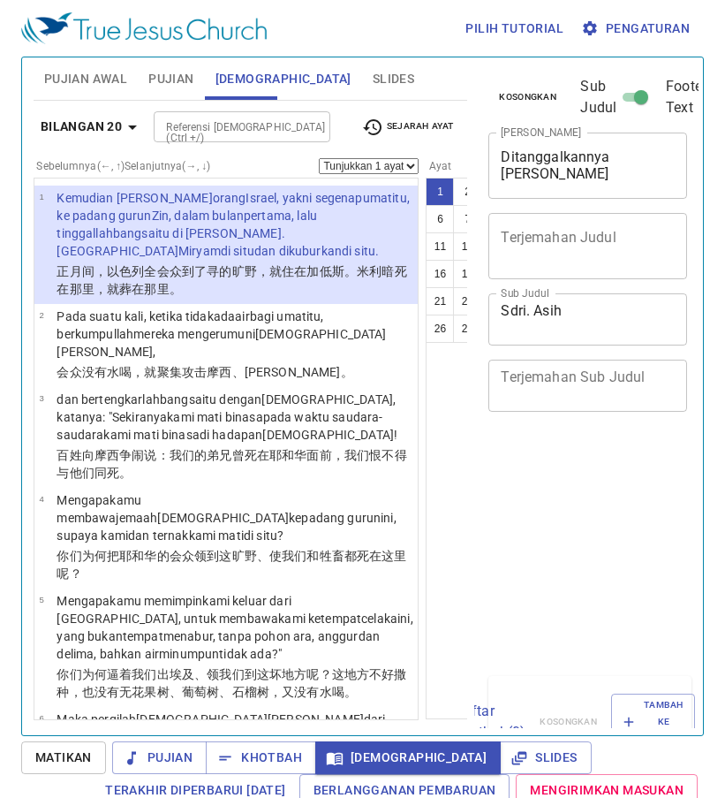
scroll to position [8, 0]
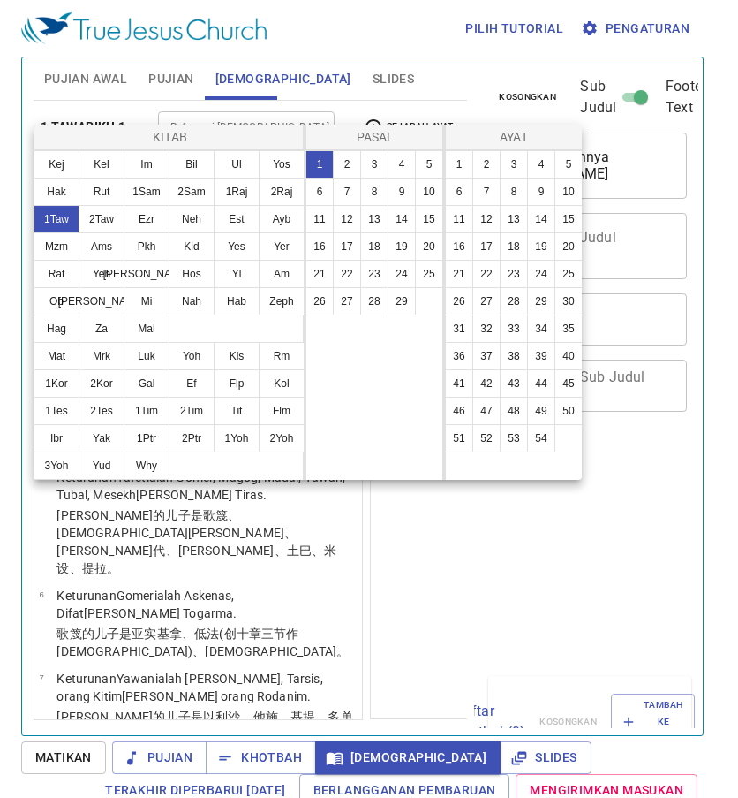
select select "12"
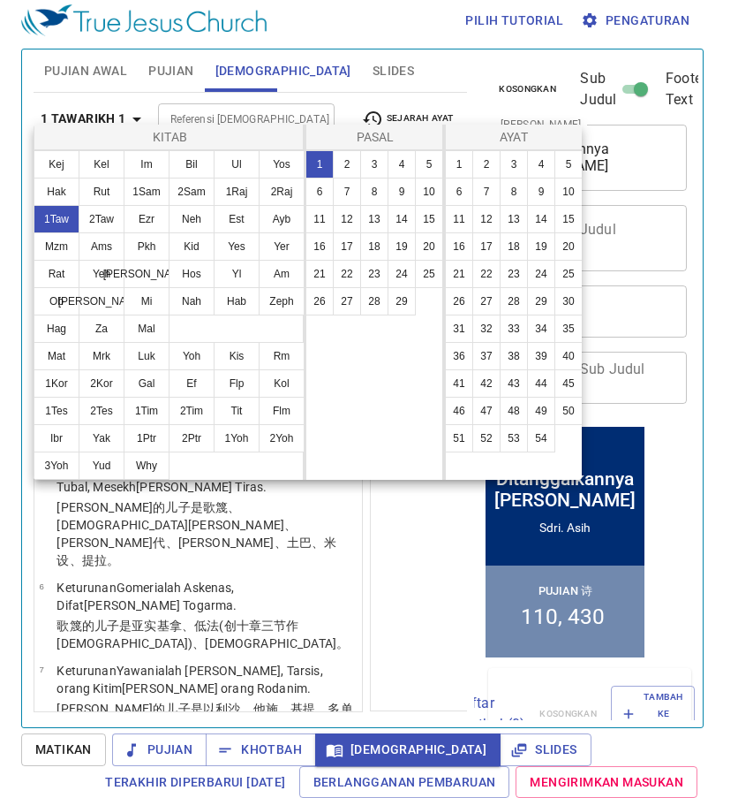
click at [0, 0] on button "29" at bounding box center [0, 0] width 0 height 0
click at [0, 0] on button "28" at bounding box center [0, 0] width 0 height 0
click at [420, 334] on div "1 2 3 4 5 6 7 8 9 10 11 12 13 14 15 16 17 18 19 20 21 22 23 24 25 26 27 28 29" at bounding box center [375, 314] width 139 height 329
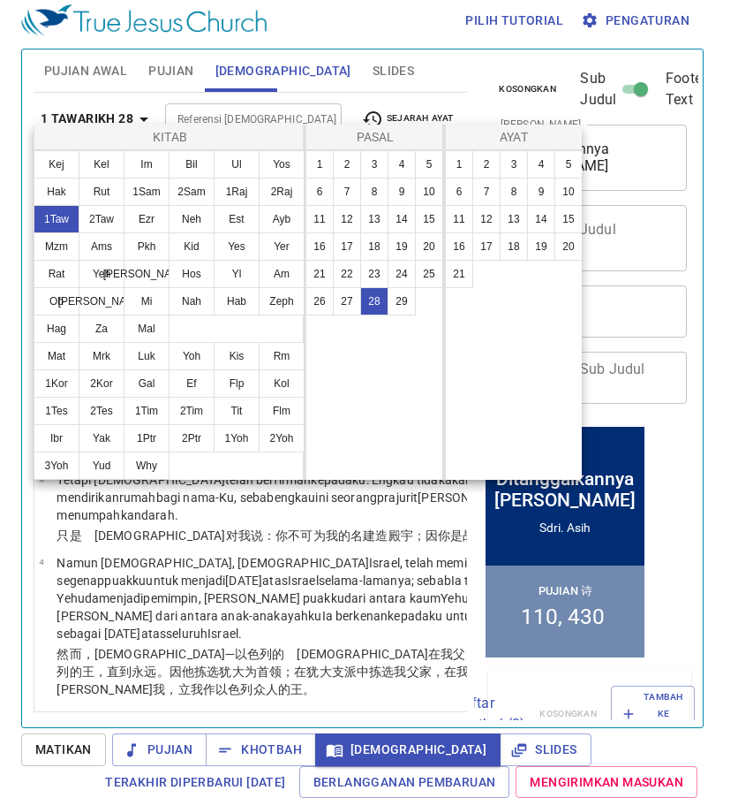
scroll to position [11, 0]
